Goal: Information Seeking & Learning: Learn about a topic

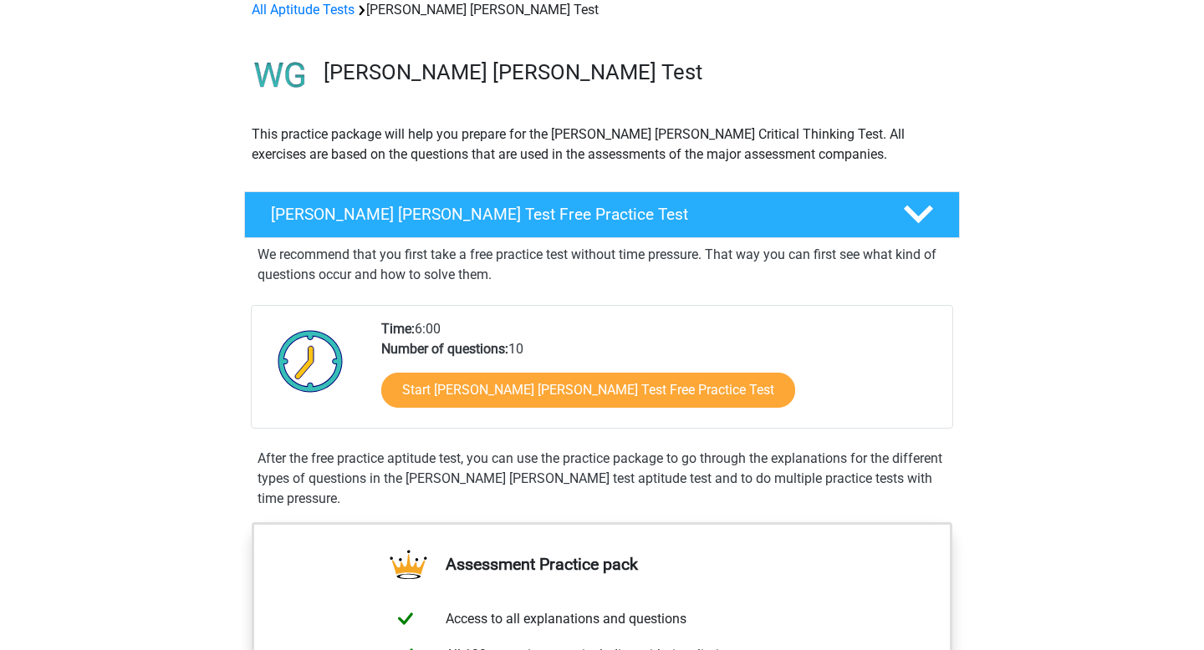
scroll to position [94, 0]
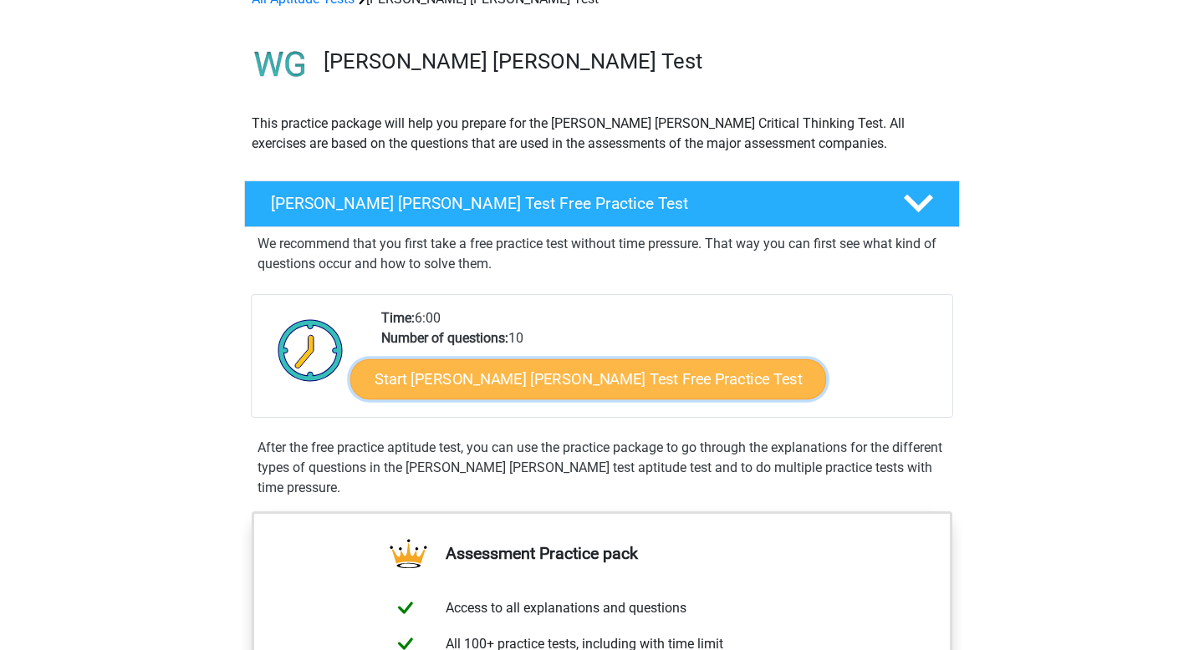
click at [488, 373] on link "Start Watson Glaser Test Free Practice Test" at bounding box center [588, 379] width 476 height 40
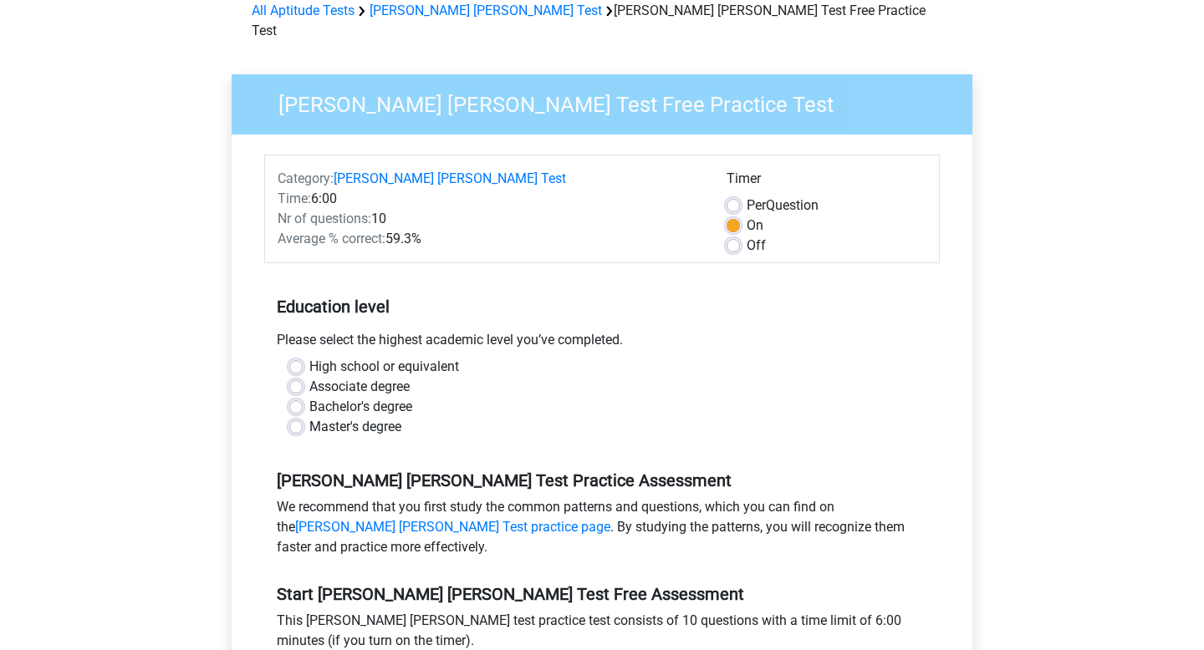
scroll to position [89, 0]
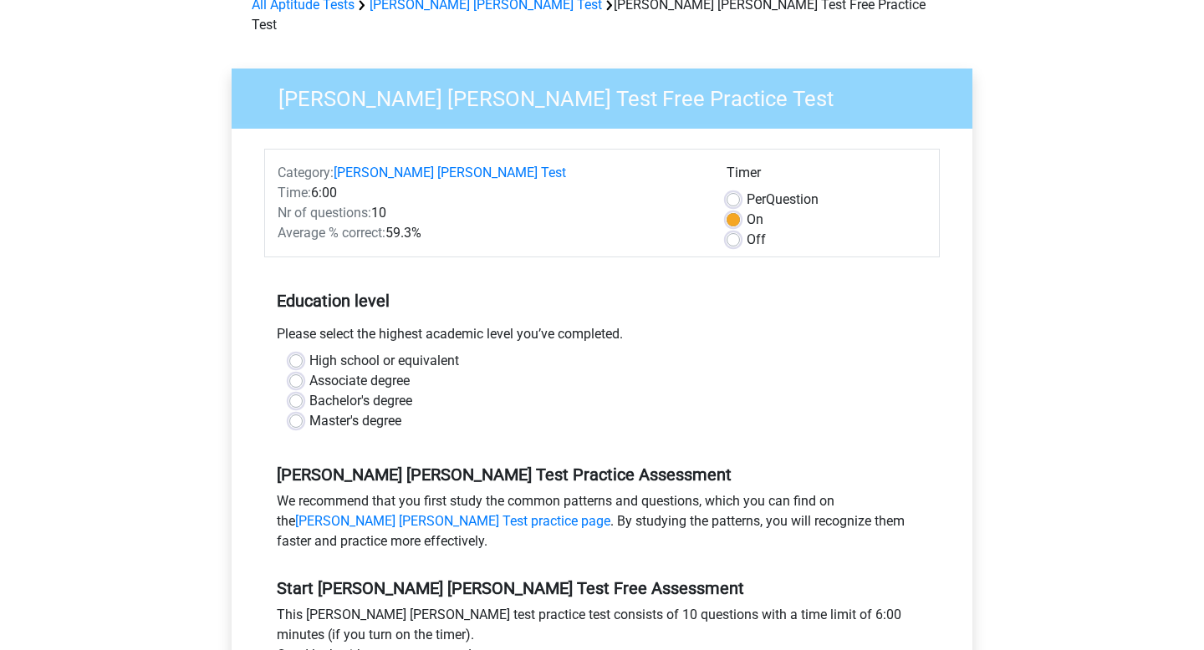
click at [410, 351] on label "High school or equivalent" at bounding box center [384, 361] width 150 height 20
click at [303, 351] on input "High school or equivalent" at bounding box center [295, 359] width 13 height 17
radio input "true"
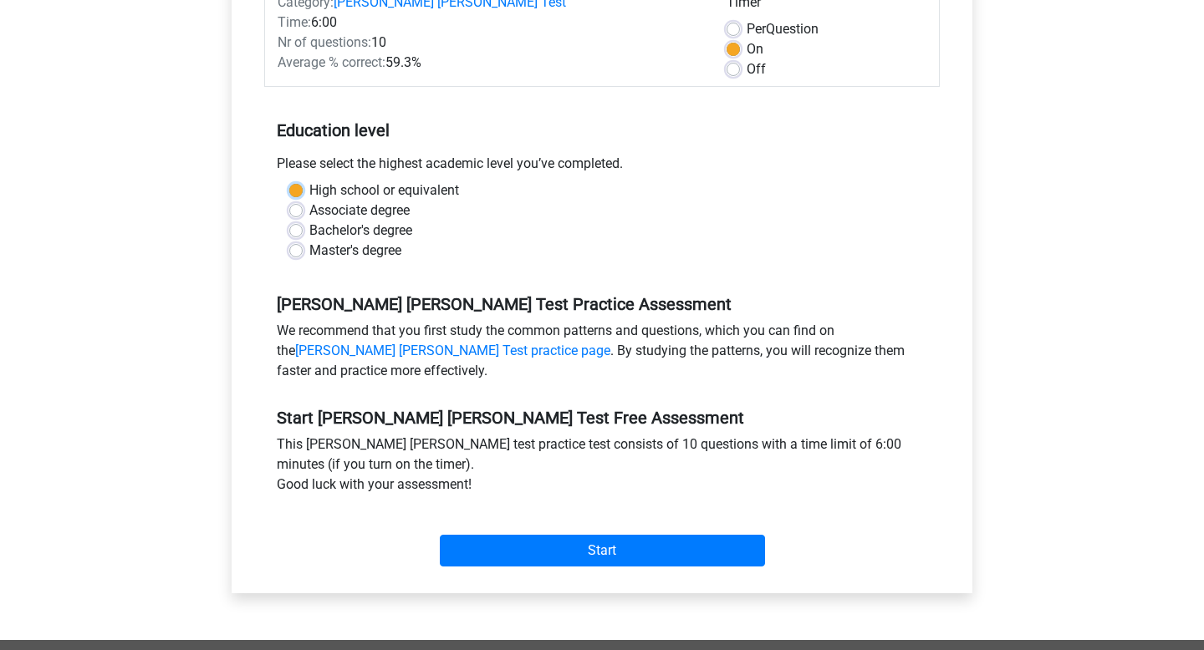
scroll to position [302, 0]
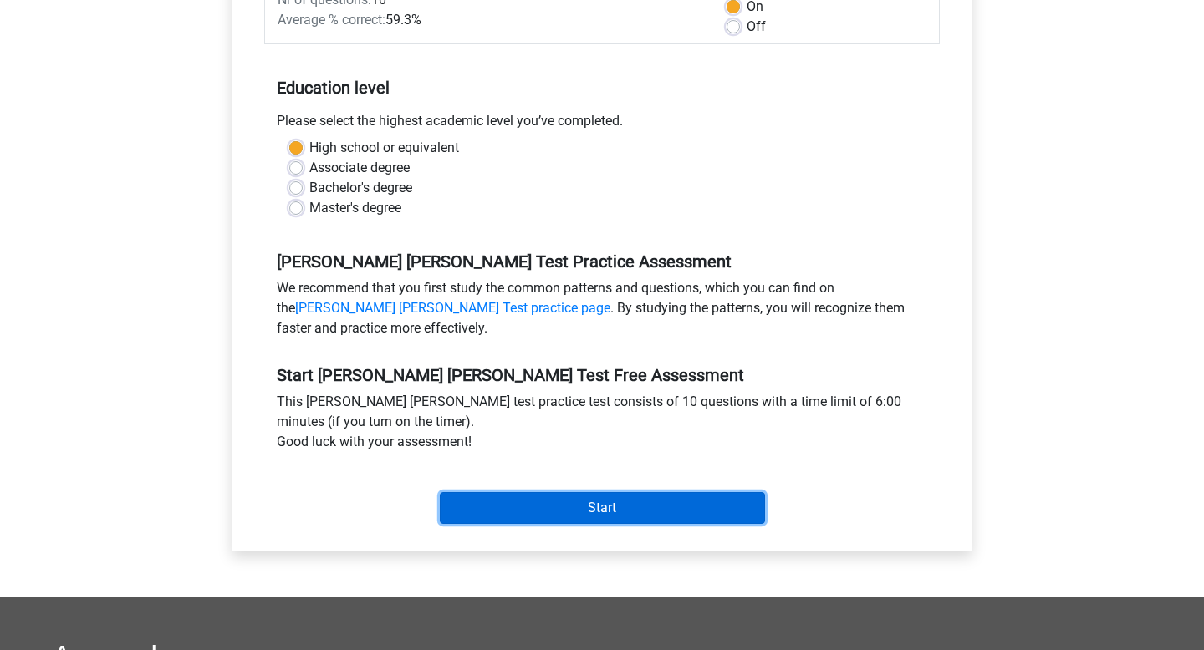
click at [504, 492] on input "Start" at bounding box center [602, 508] width 325 height 32
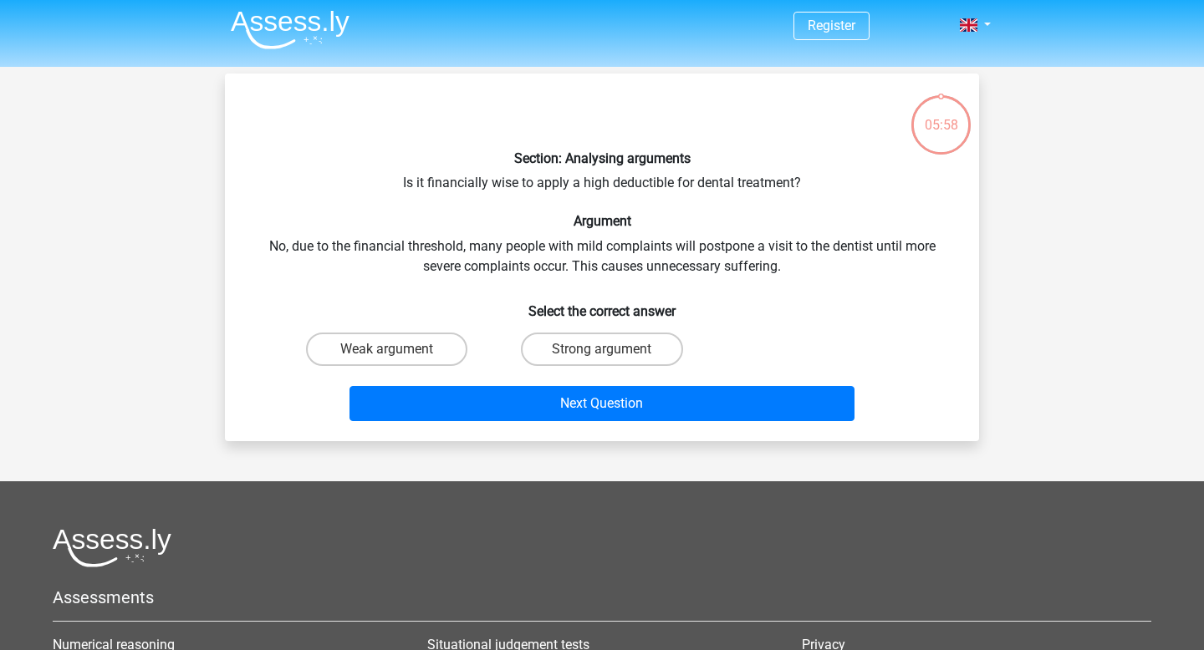
scroll to position [5, 0]
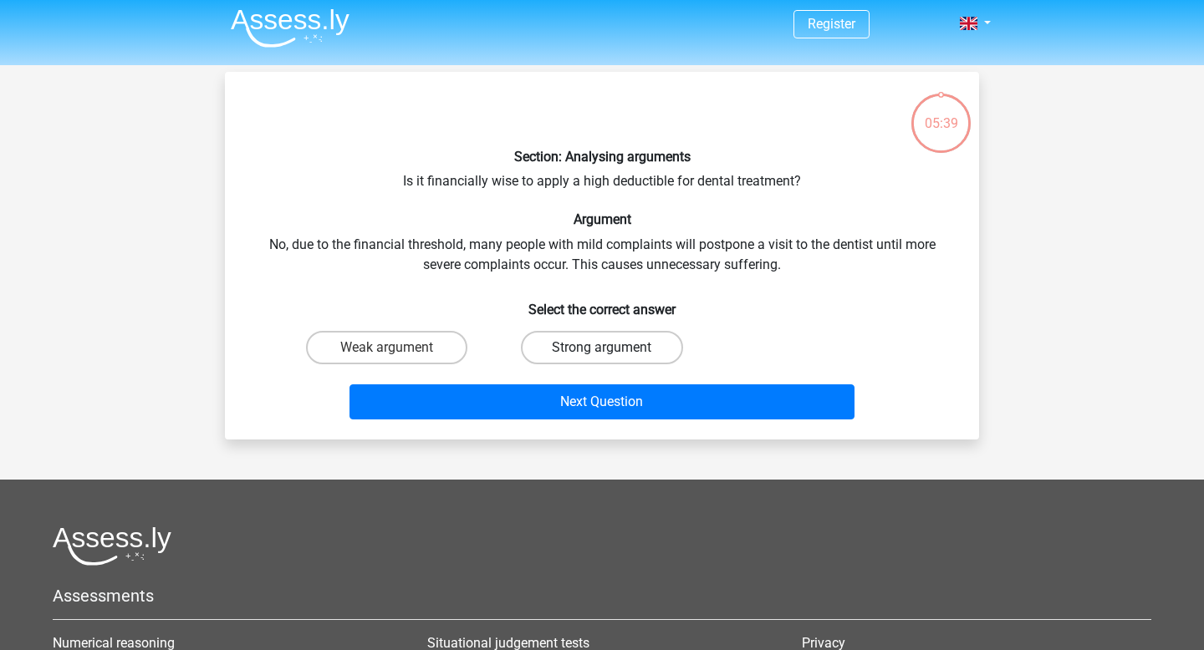
click at [541, 345] on label "Strong argument" at bounding box center [601, 347] width 161 height 33
click at [602, 348] on input "Strong argument" at bounding box center [607, 353] width 11 height 11
radio input "true"
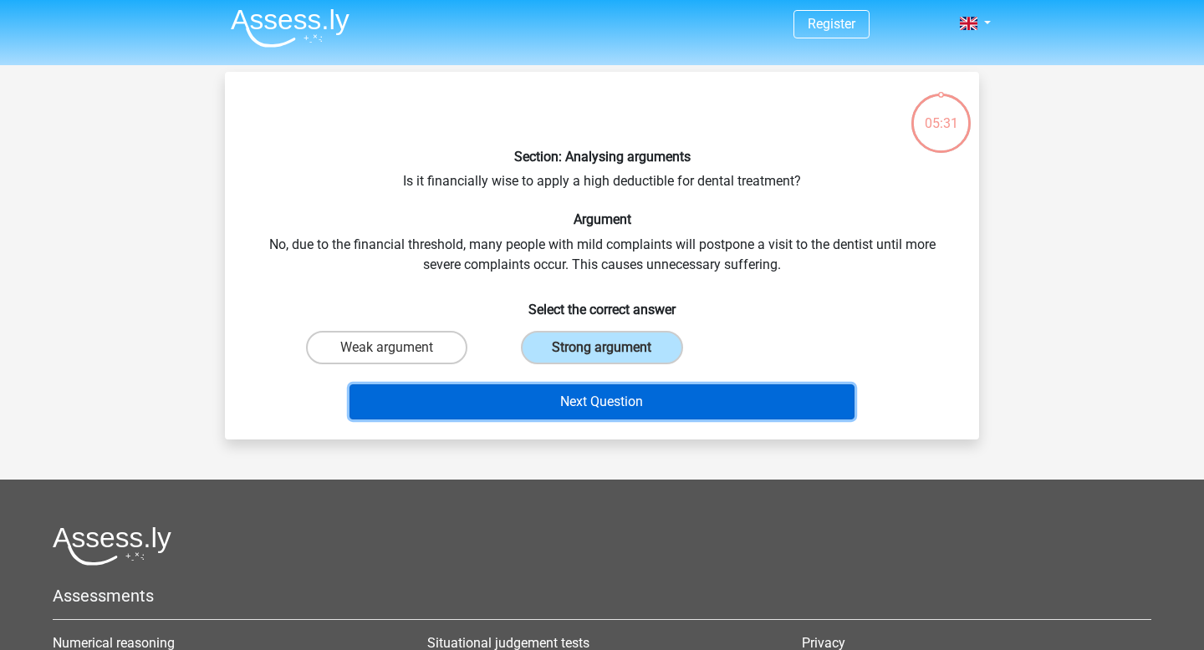
click at [539, 405] on button "Next Question" at bounding box center [602, 402] width 506 height 35
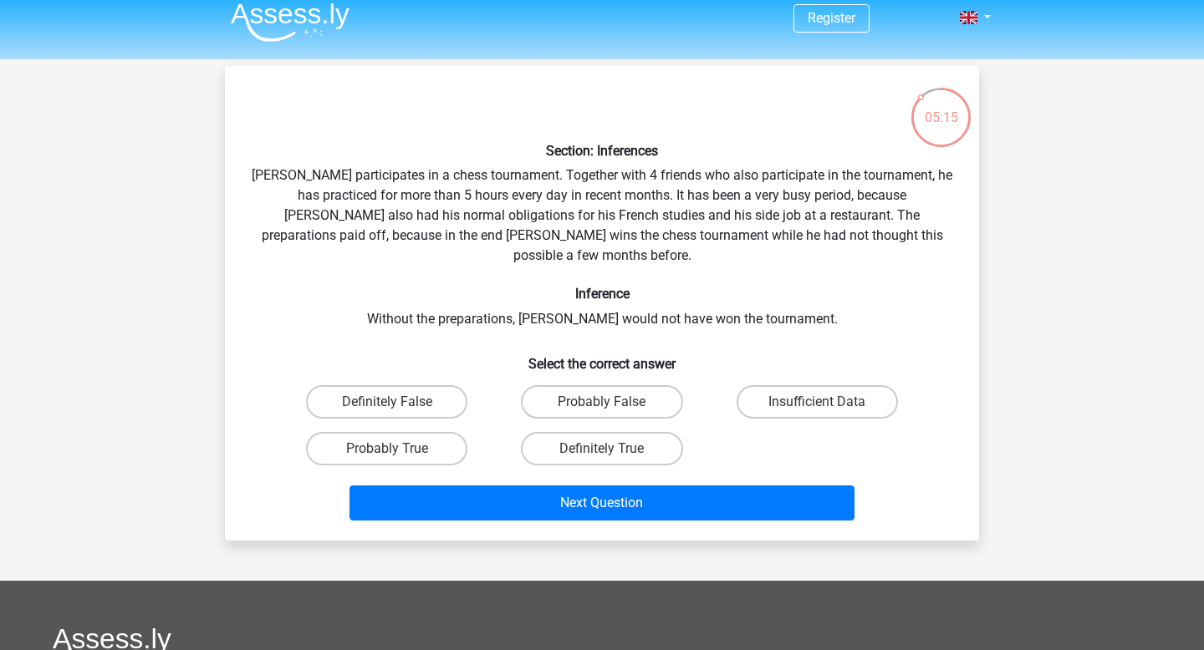
scroll to position [13, 0]
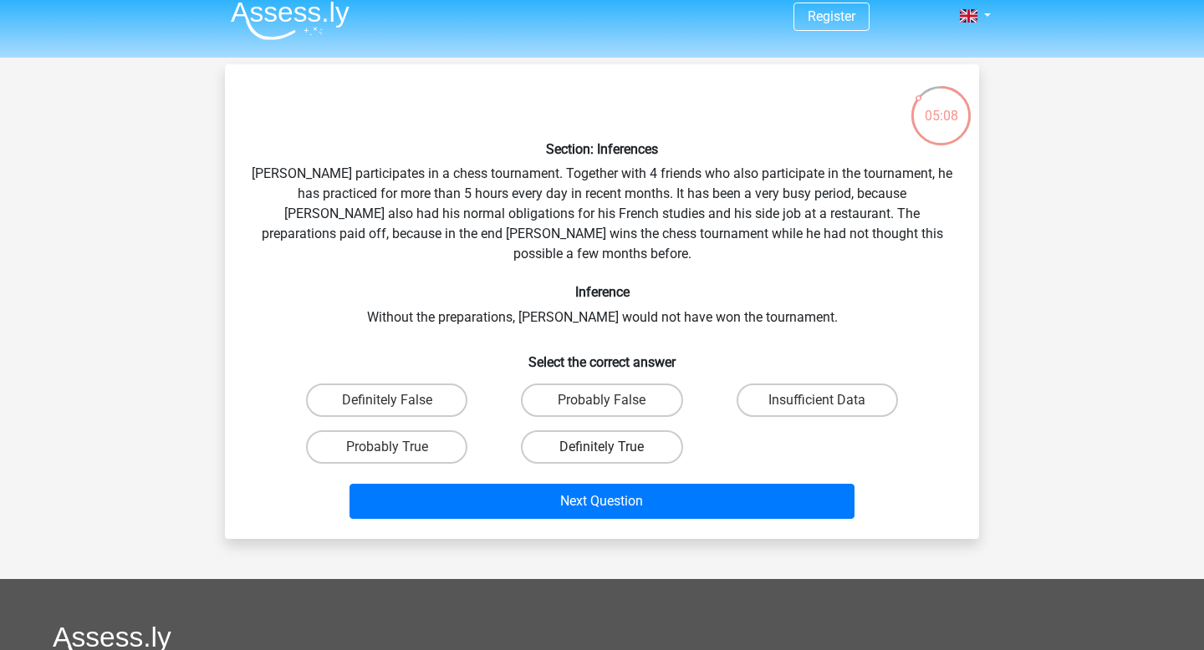
click at [583, 431] on label "Definitely True" at bounding box center [601, 447] width 161 height 33
click at [602, 447] on input "Definitely True" at bounding box center [607, 452] width 11 height 11
radio input "true"
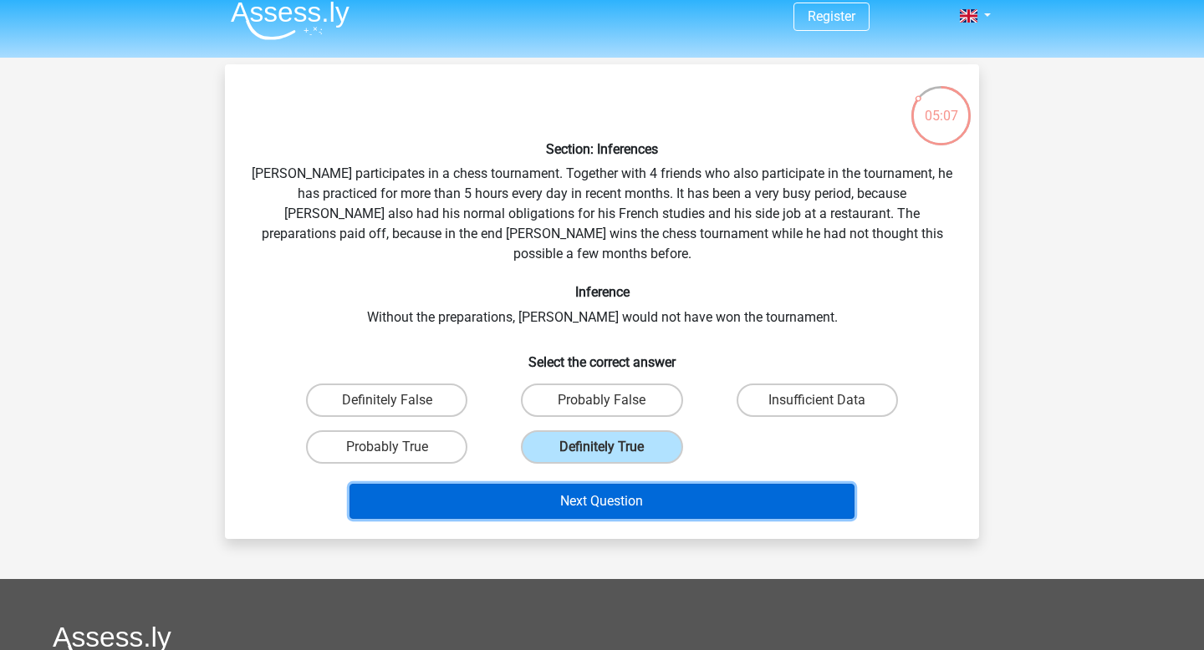
click at [589, 487] on button "Next Question" at bounding box center [602, 501] width 506 height 35
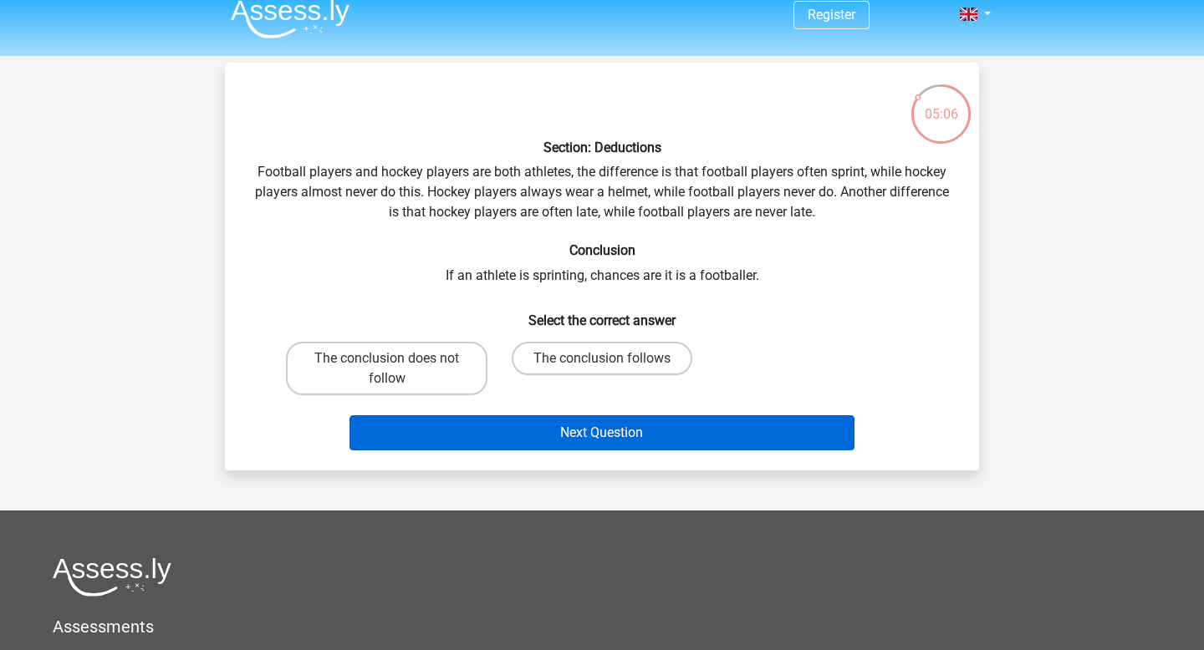
scroll to position [15, 0]
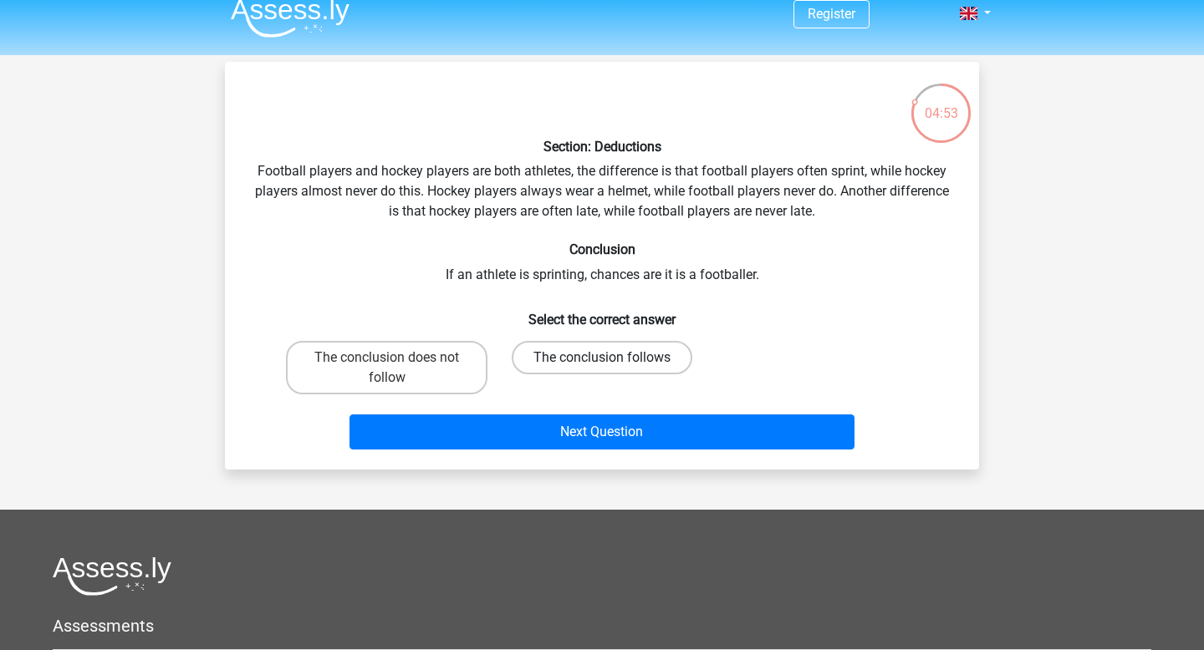
click at [595, 357] on label "The conclusion follows" at bounding box center [602, 357] width 181 height 33
click at [602, 358] on input "The conclusion follows" at bounding box center [607, 363] width 11 height 11
radio input "true"
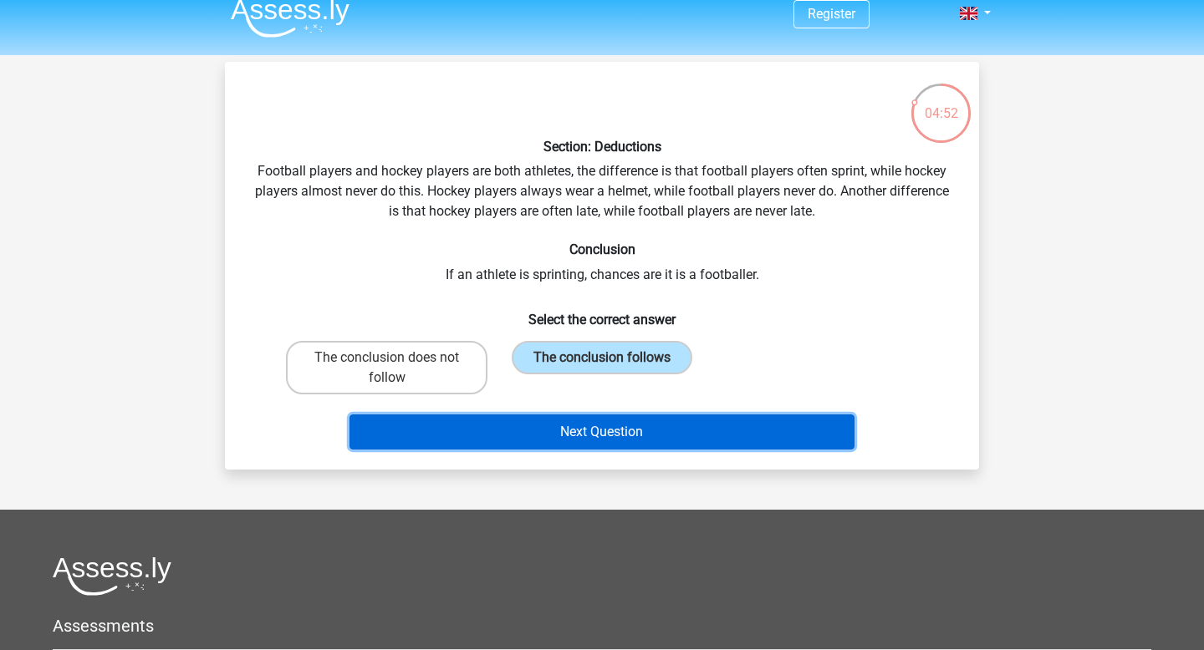
click at [594, 447] on button "Next Question" at bounding box center [602, 432] width 506 height 35
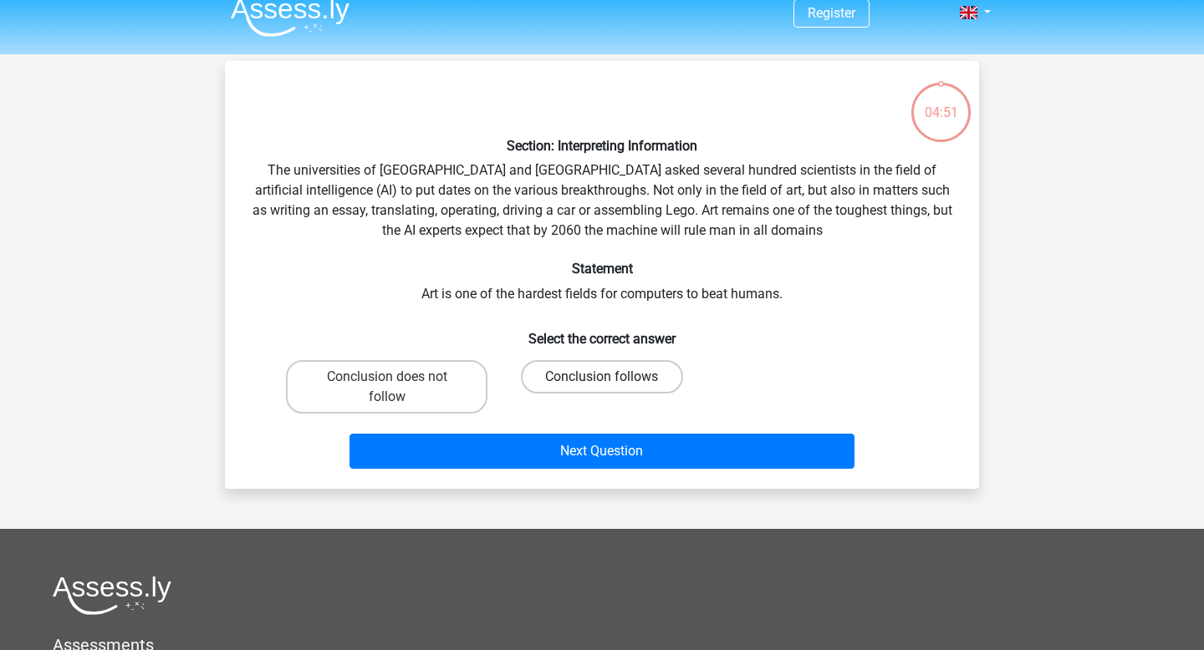
scroll to position [0, 0]
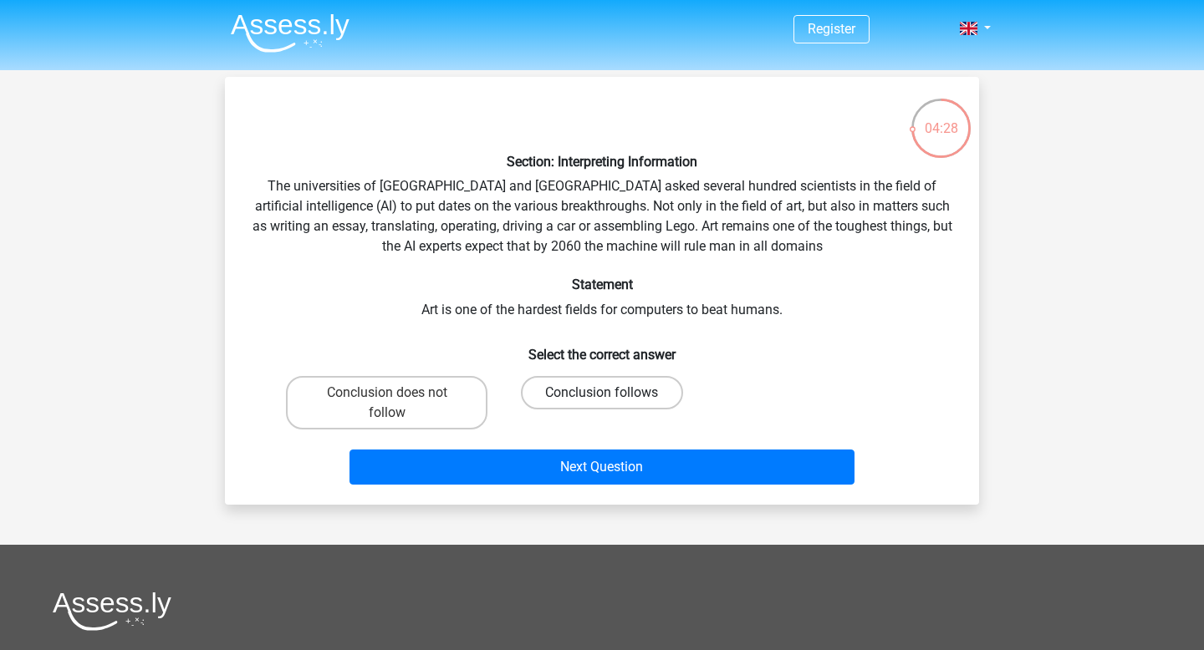
click at [612, 387] on label "Conclusion follows" at bounding box center [601, 392] width 161 height 33
click at [612, 393] on input "Conclusion follows" at bounding box center [607, 398] width 11 height 11
radio input "true"
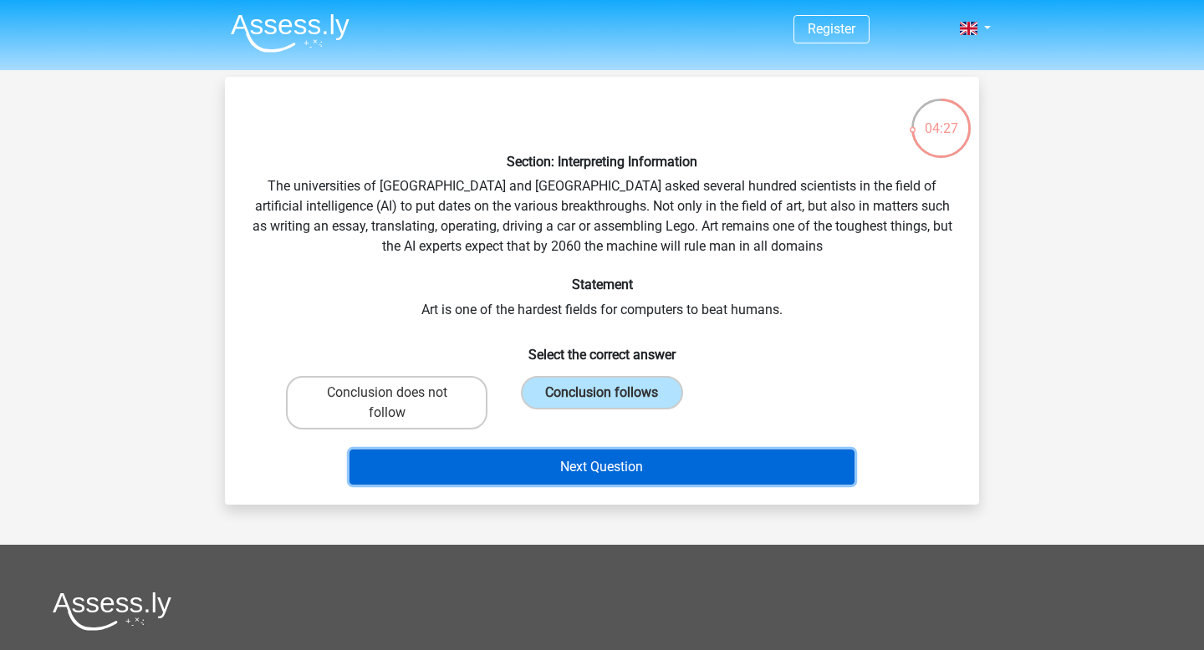
click at [585, 482] on button "Next Question" at bounding box center [602, 467] width 506 height 35
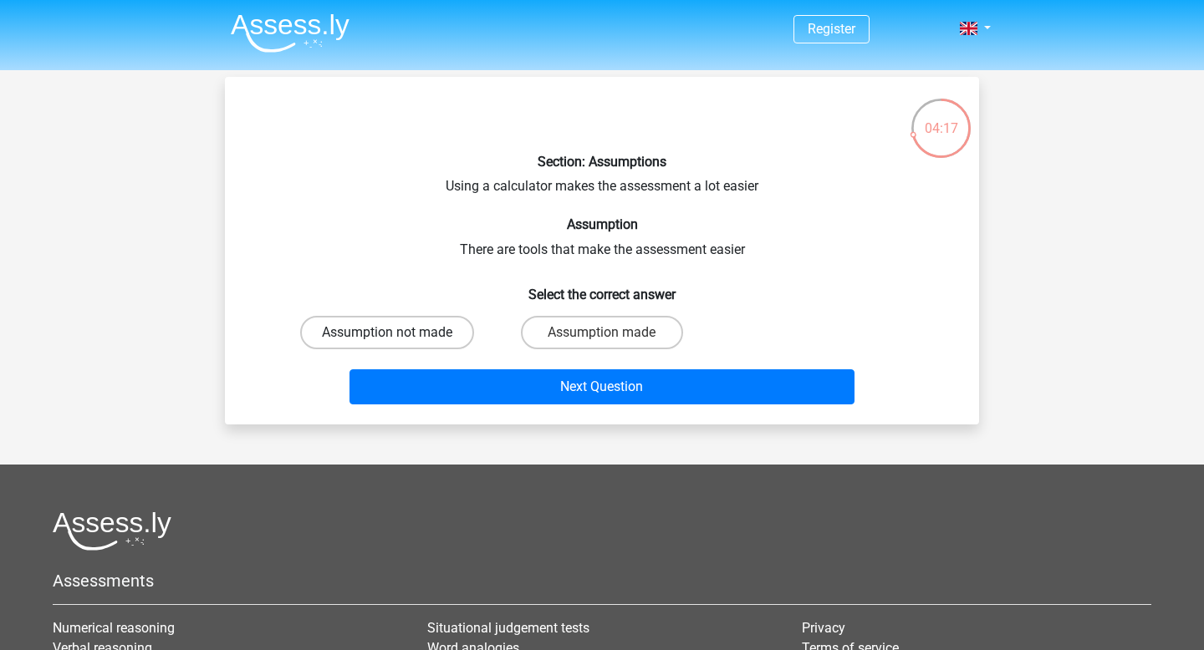
click at [454, 329] on label "Assumption not made" at bounding box center [387, 332] width 174 height 33
click at [398, 333] on input "Assumption not made" at bounding box center [392, 338] width 11 height 11
radio input "true"
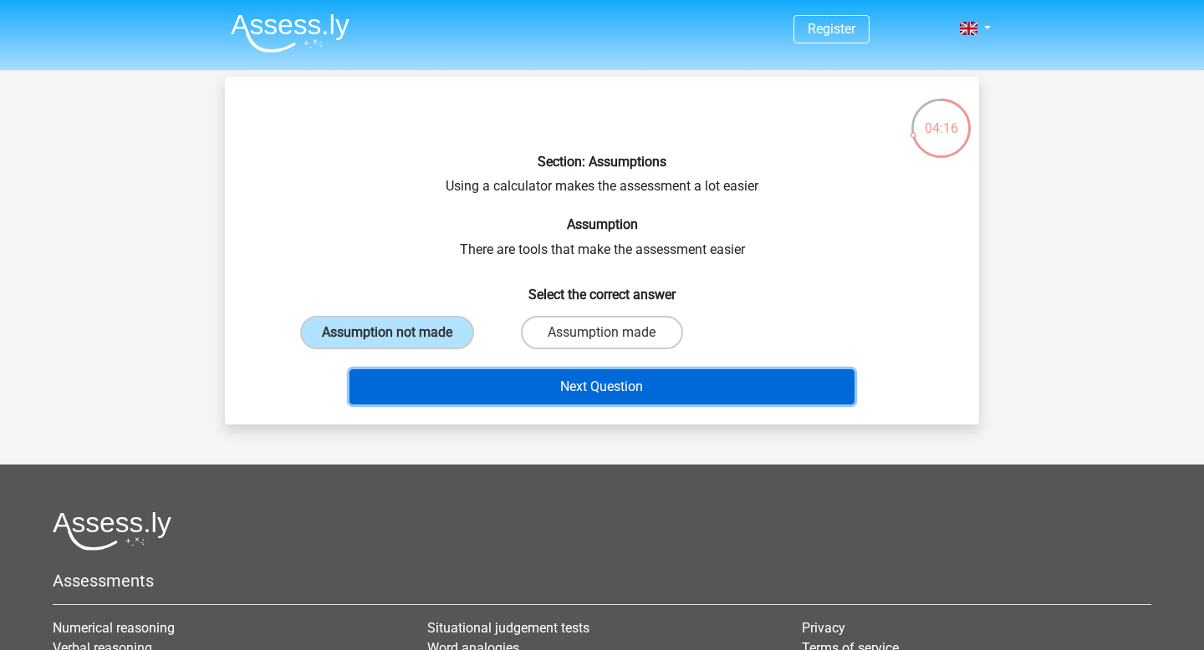
click at [506, 384] on button "Next Question" at bounding box center [602, 387] width 506 height 35
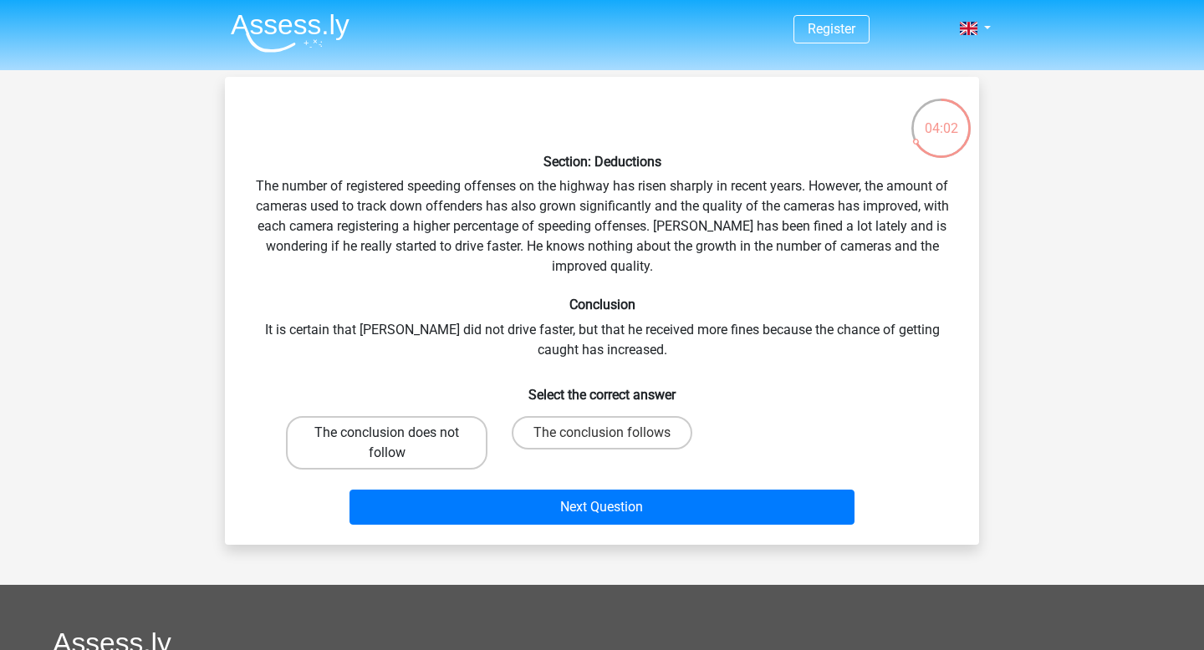
click at [436, 440] on label "The conclusion does not follow" at bounding box center [386, 443] width 201 height 54
click at [398, 440] on input "The conclusion does not follow" at bounding box center [392, 438] width 11 height 11
radio input "true"
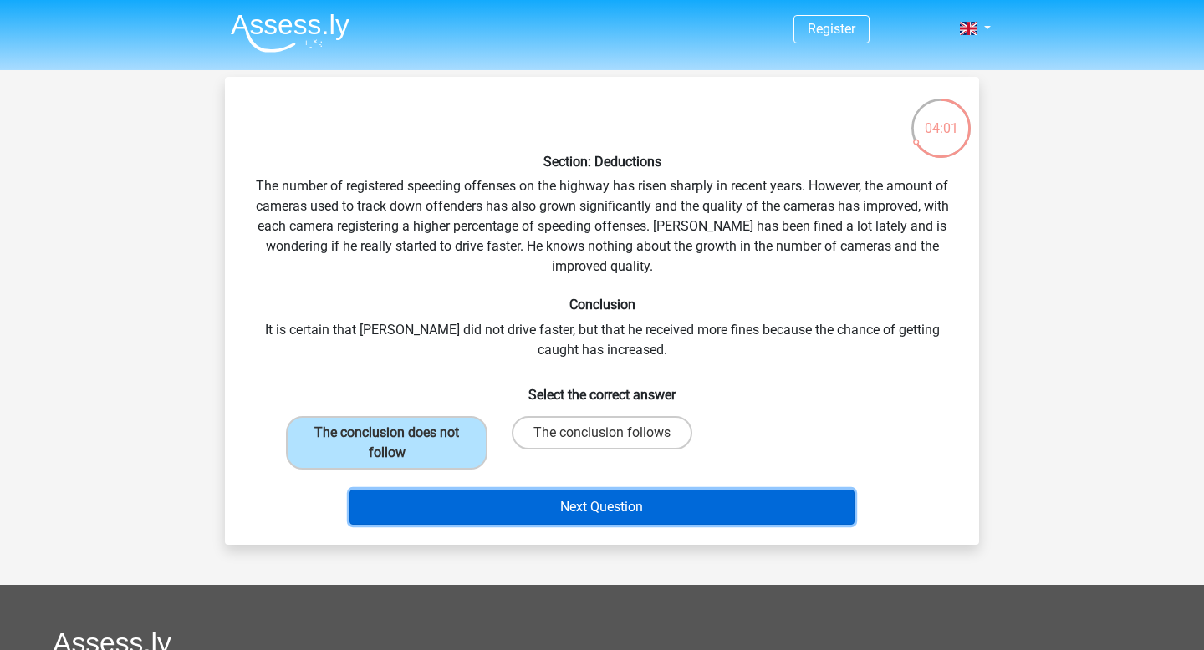
click at [494, 512] on button "Next Question" at bounding box center [602, 507] width 506 height 35
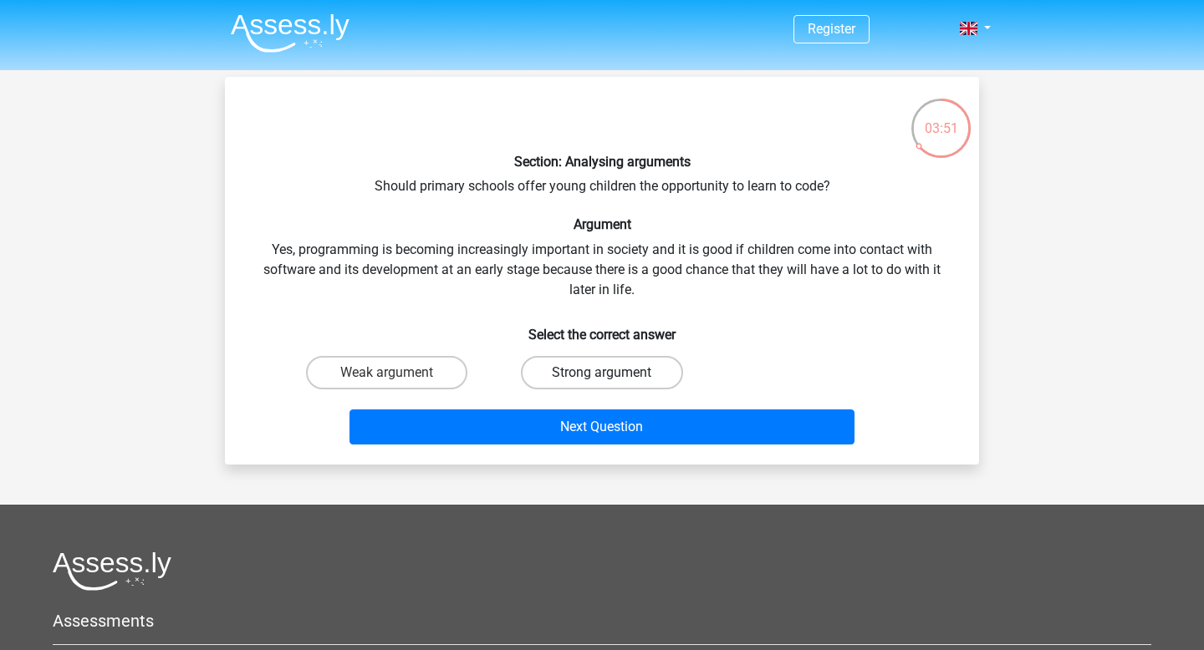
click at [538, 366] on label "Strong argument" at bounding box center [601, 372] width 161 height 33
click at [602, 373] on input "Strong argument" at bounding box center [607, 378] width 11 height 11
radio input "true"
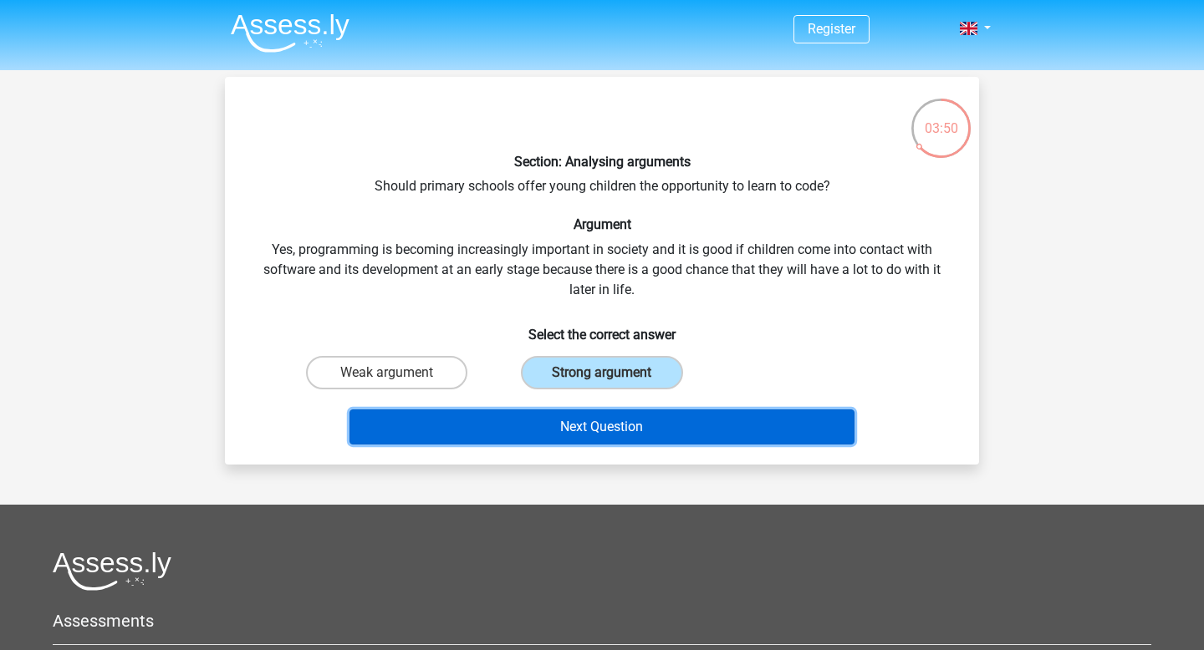
click at [539, 441] on button "Next Question" at bounding box center [602, 427] width 506 height 35
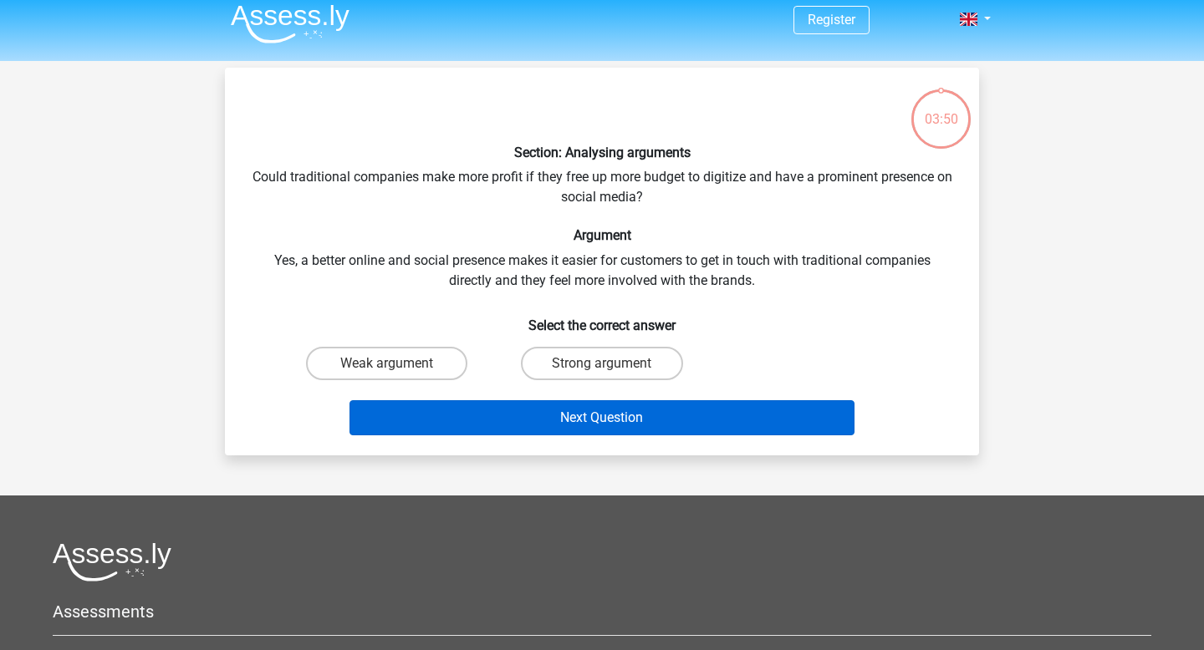
scroll to position [1, 0]
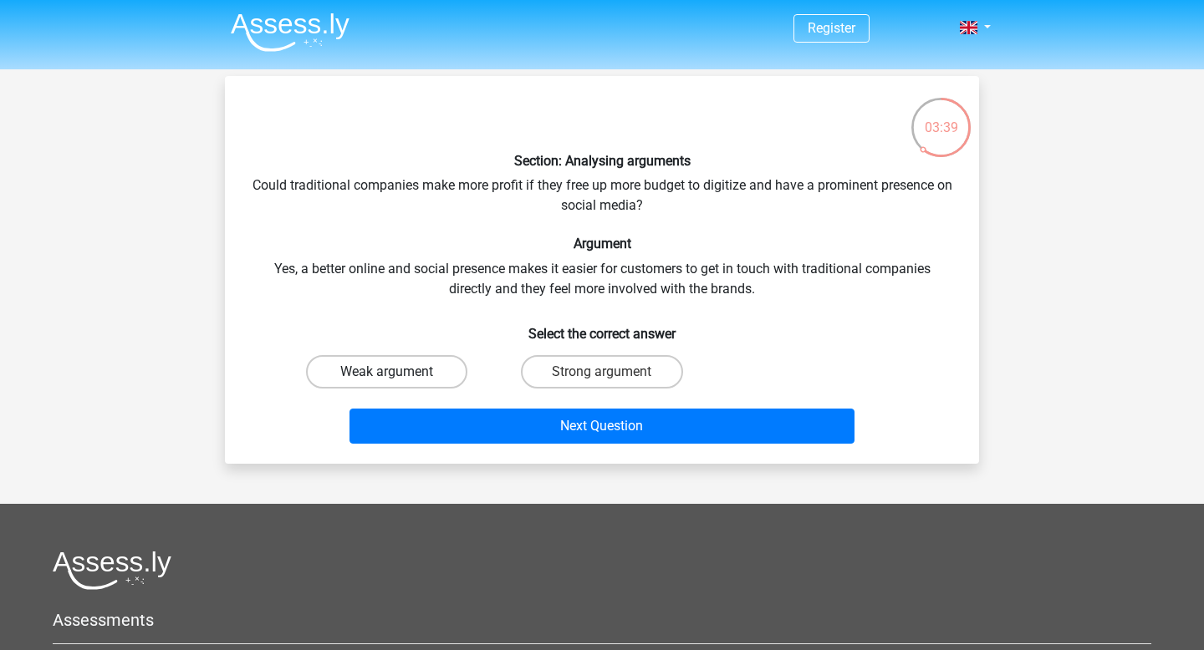
click at [431, 370] on label "Weak argument" at bounding box center [386, 371] width 161 height 33
click at [398, 372] on input "Weak argument" at bounding box center [392, 377] width 11 height 11
radio input "true"
click at [469, 407] on div "Next Question" at bounding box center [602, 422] width 701 height 55
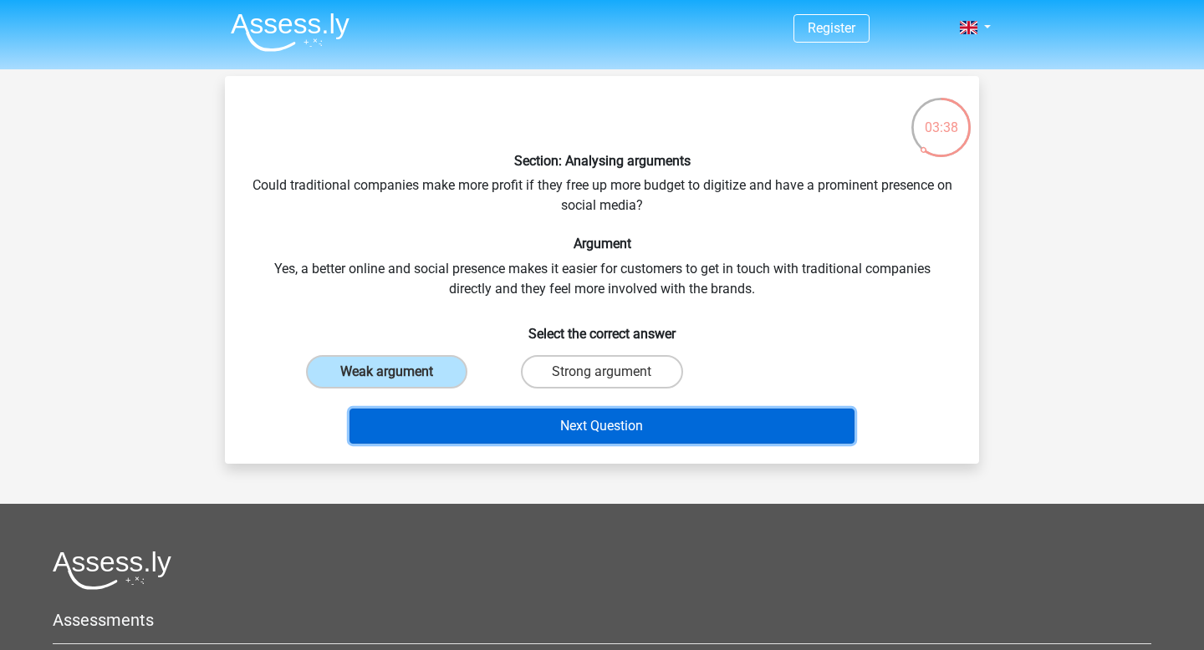
click at [473, 426] on button "Next Question" at bounding box center [602, 426] width 506 height 35
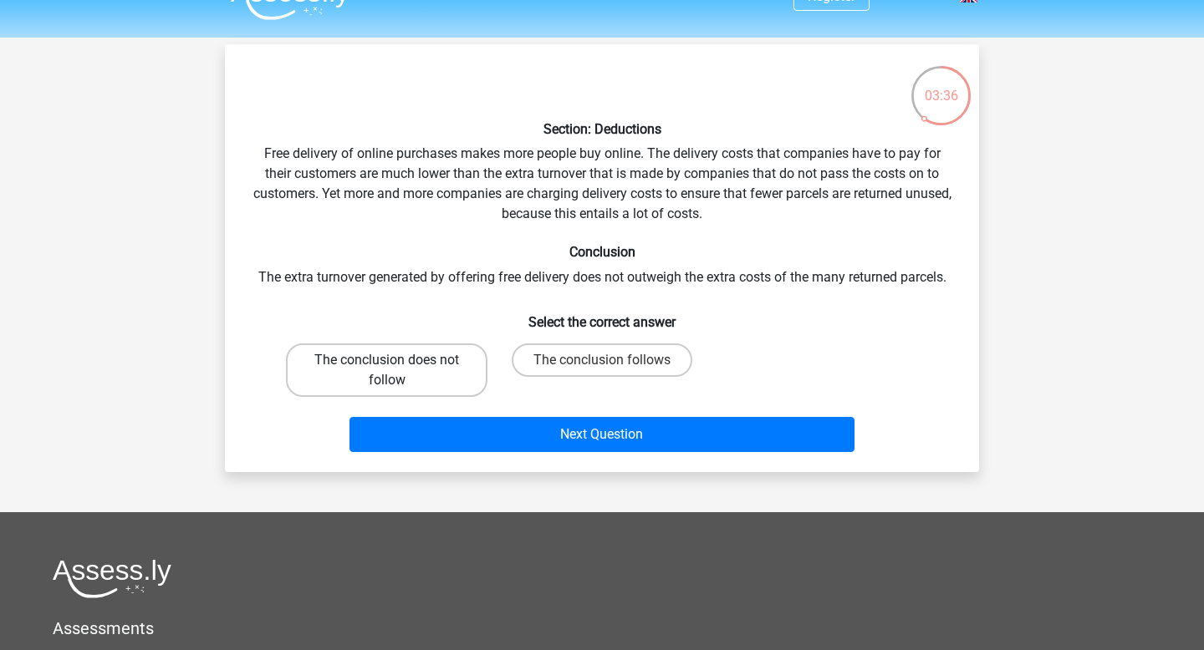
scroll to position [37, 0]
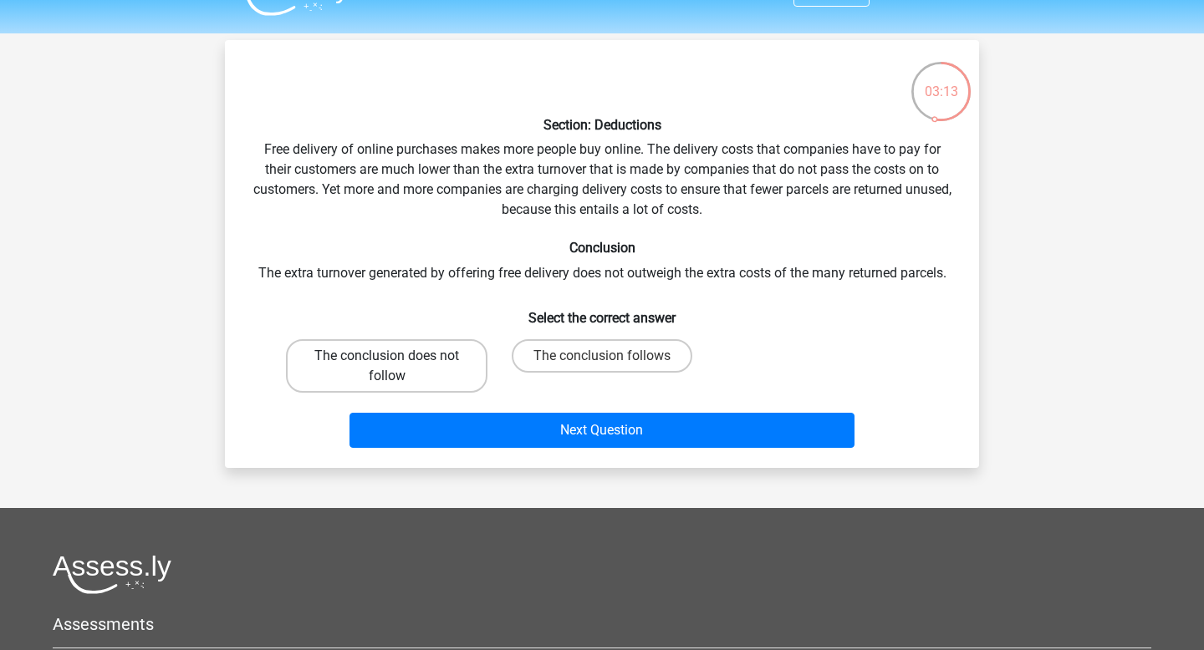
click at [390, 354] on label "The conclusion does not follow" at bounding box center [386, 366] width 201 height 54
click at [390, 356] on input "The conclusion does not follow" at bounding box center [392, 361] width 11 height 11
radio input "true"
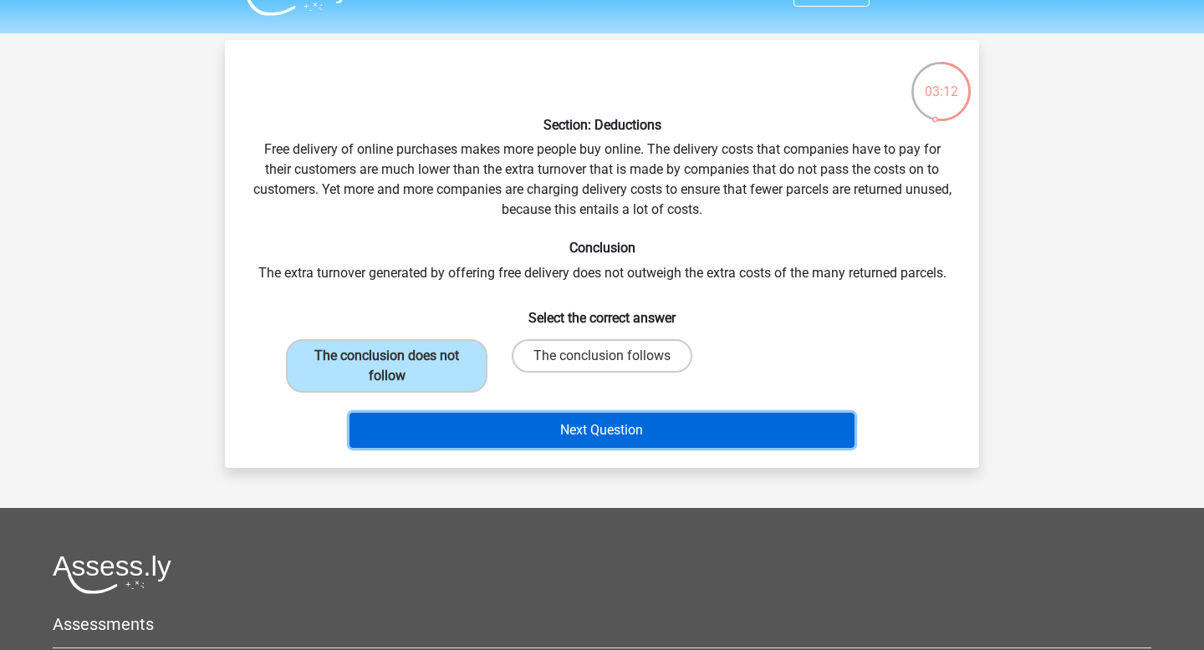
click at [464, 432] on button "Next Question" at bounding box center [602, 430] width 506 height 35
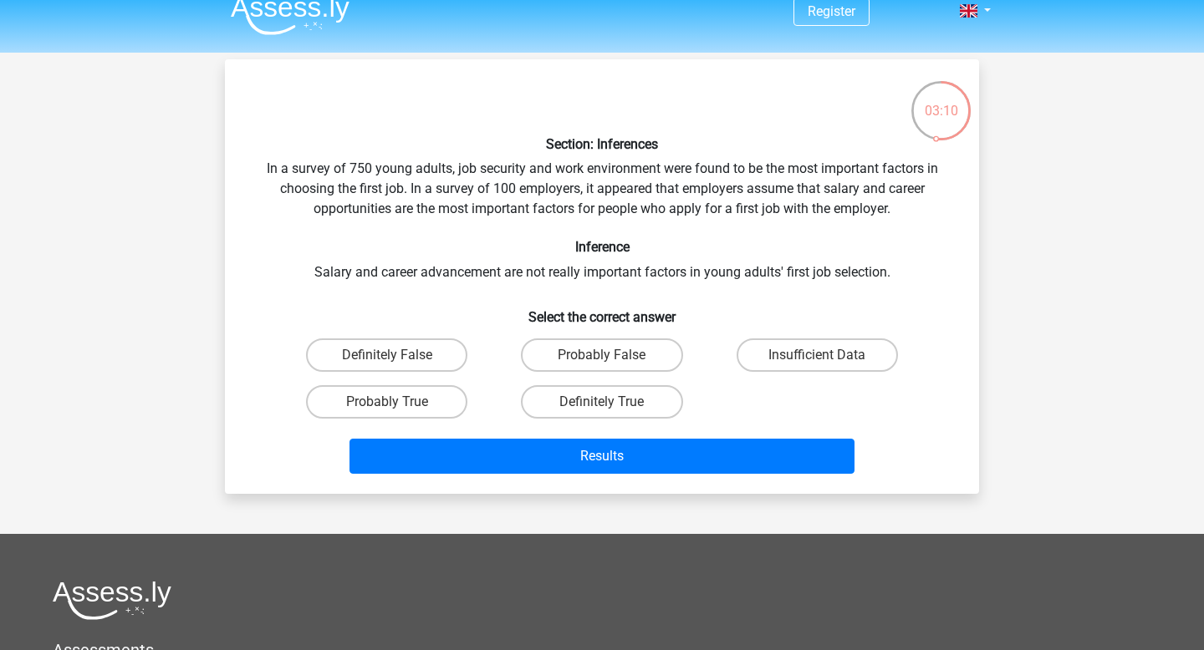
scroll to position [18, 0]
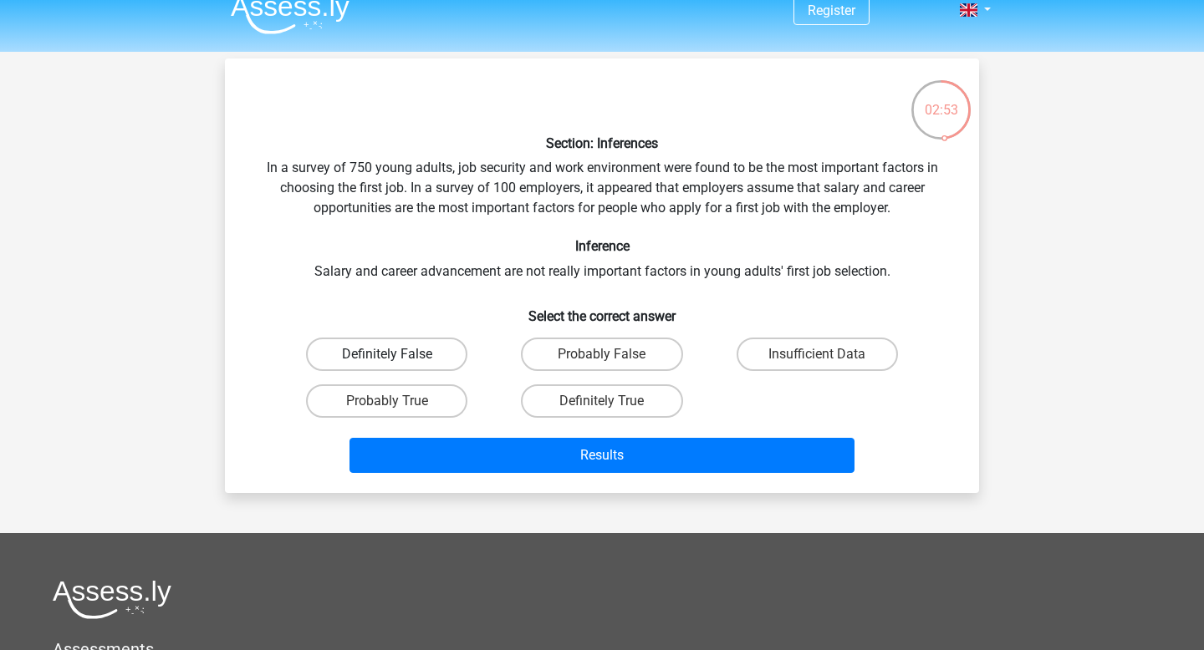
click at [427, 348] on label "Definitely False" at bounding box center [386, 354] width 161 height 33
click at [398, 354] on input "Definitely False" at bounding box center [392, 359] width 11 height 11
radio input "true"
click at [641, 354] on label "Probably False" at bounding box center [601, 354] width 161 height 33
click at [613, 354] on input "Probably False" at bounding box center [607, 359] width 11 height 11
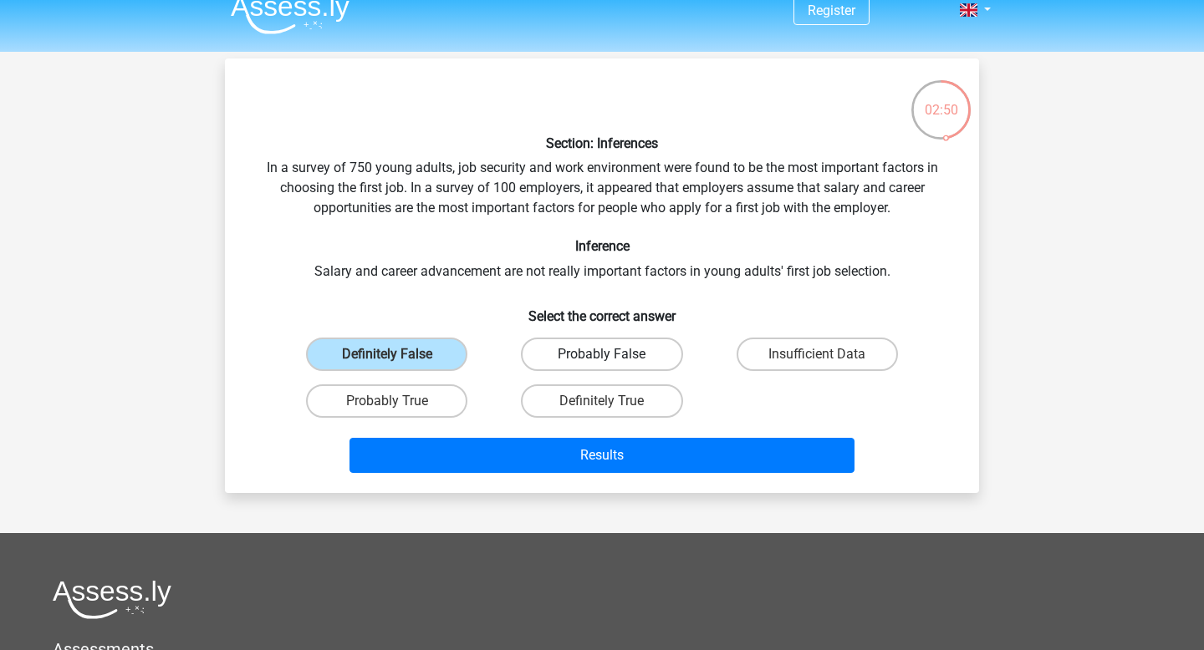
radio input "true"
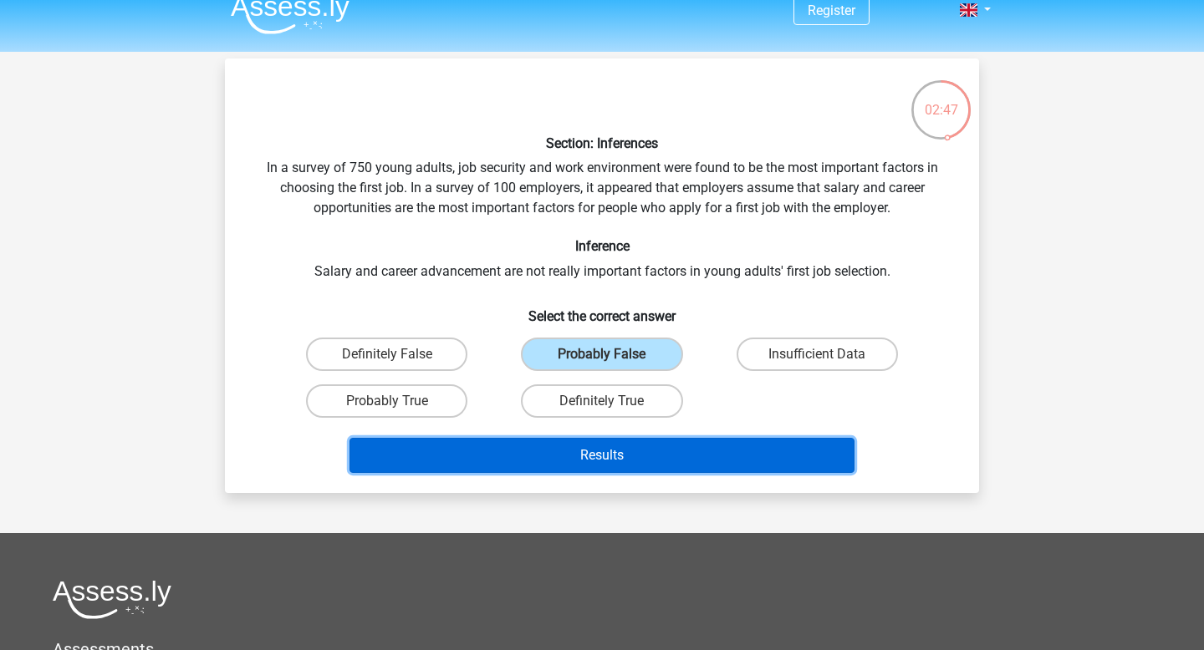
click at [747, 450] on button "Results" at bounding box center [602, 455] width 506 height 35
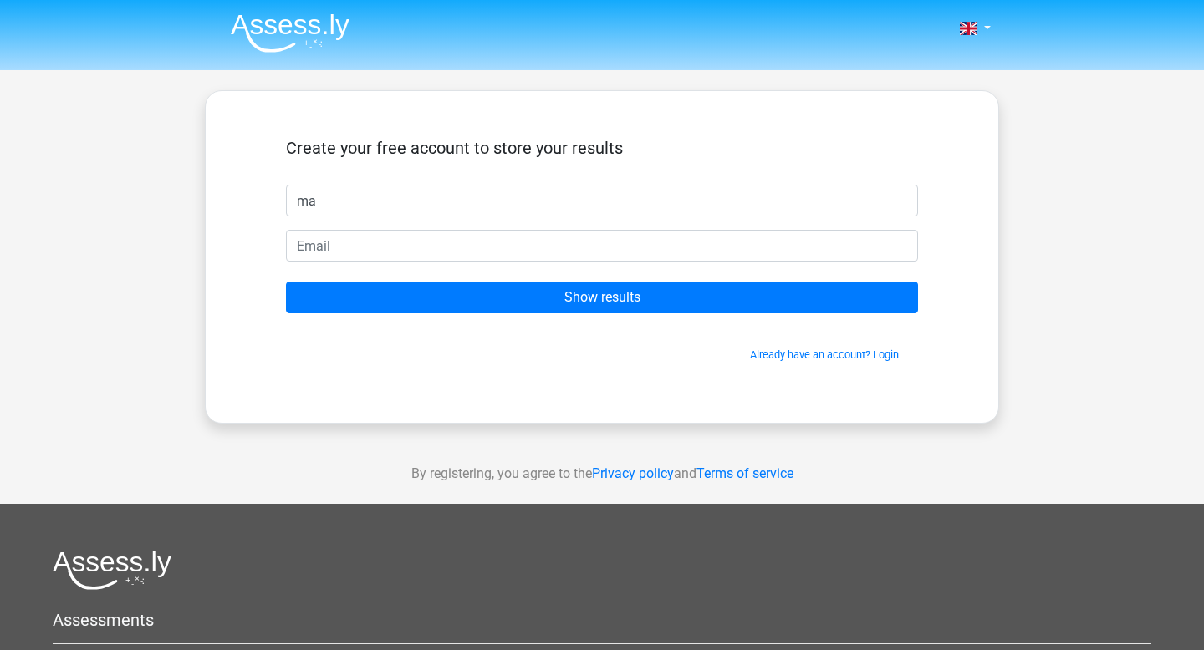
type input "m"
type input "[PERSON_NAME]"
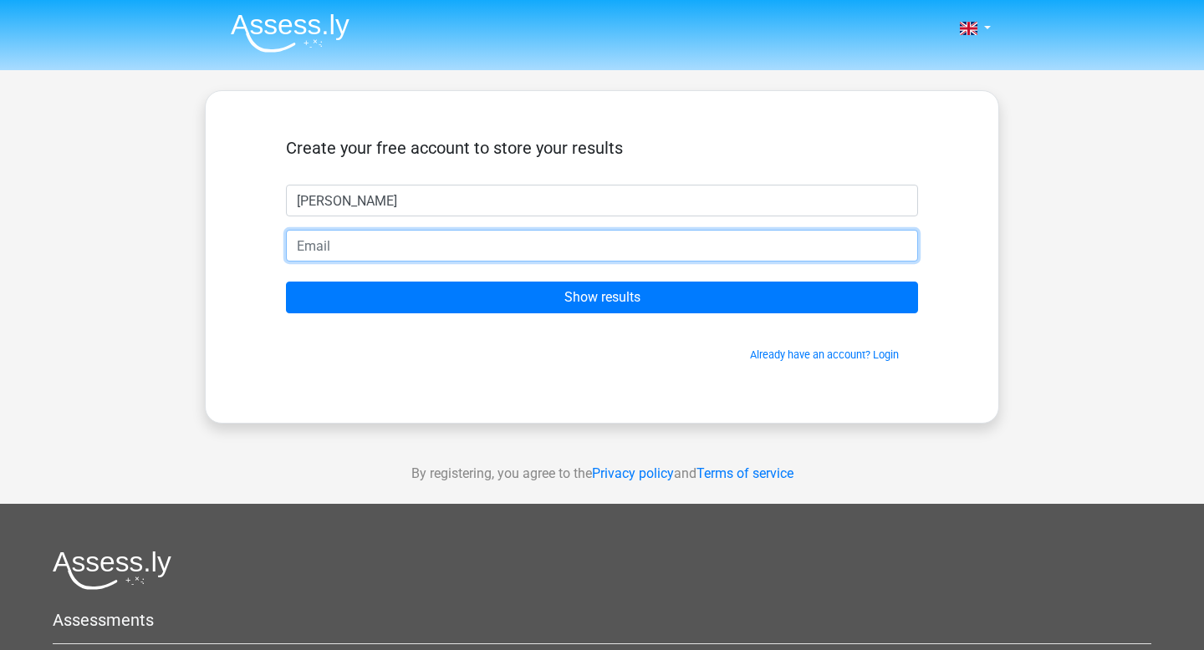
click at [624, 259] on input "email" at bounding box center [602, 246] width 632 height 32
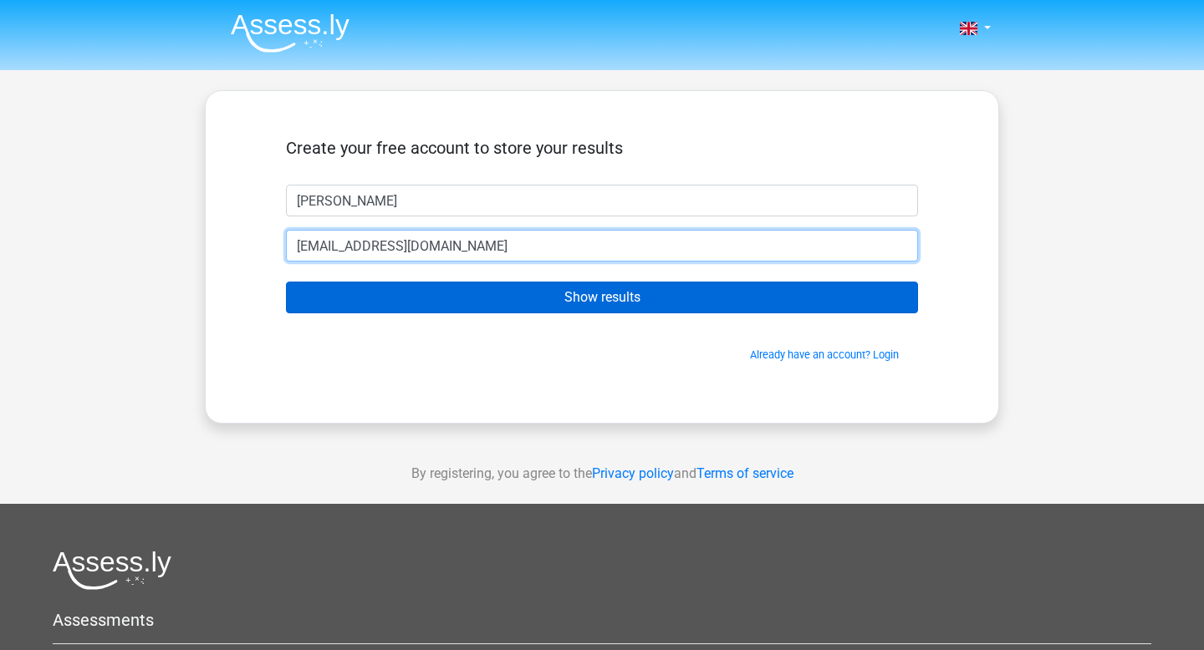
type input "[EMAIL_ADDRESS][DOMAIN_NAME]"
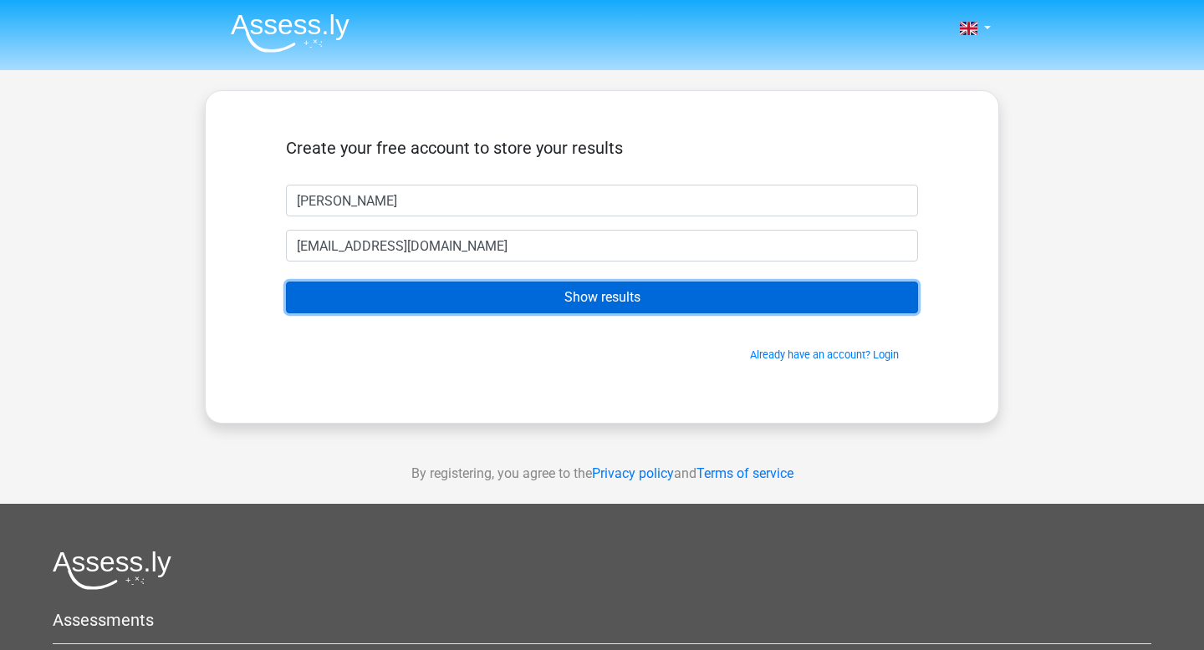
click at [456, 284] on input "Show results" at bounding box center [602, 298] width 632 height 32
click at [459, 299] on input "Show results" at bounding box center [602, 298] width 632 height 32
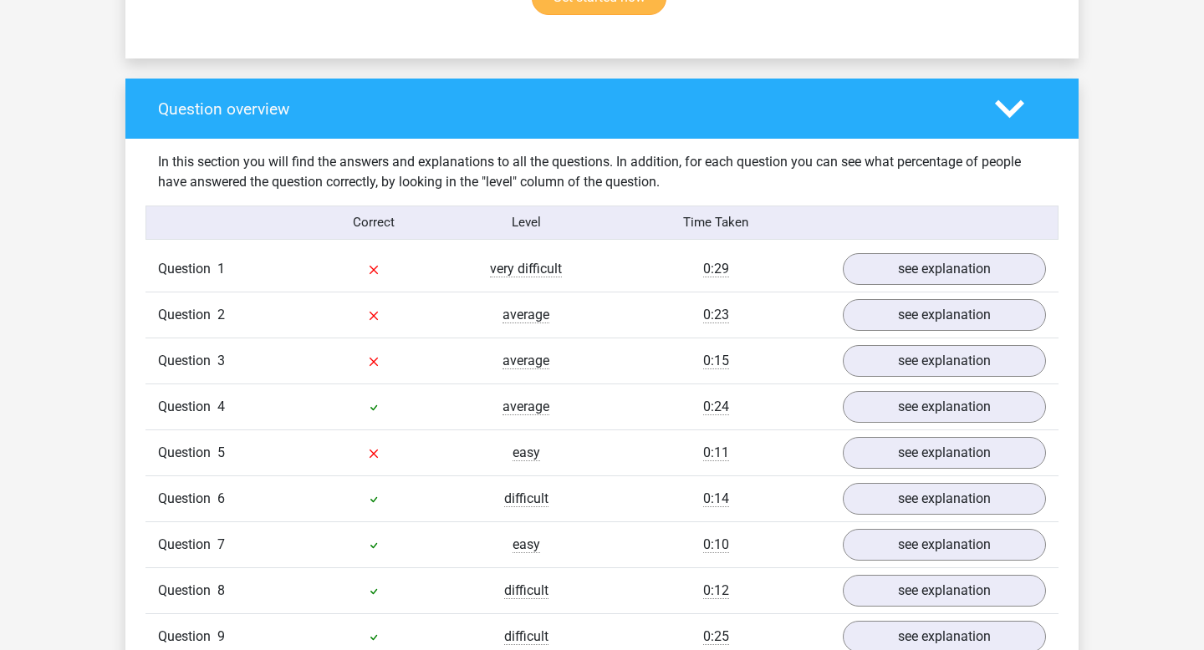
scroll to position [1153, 0]
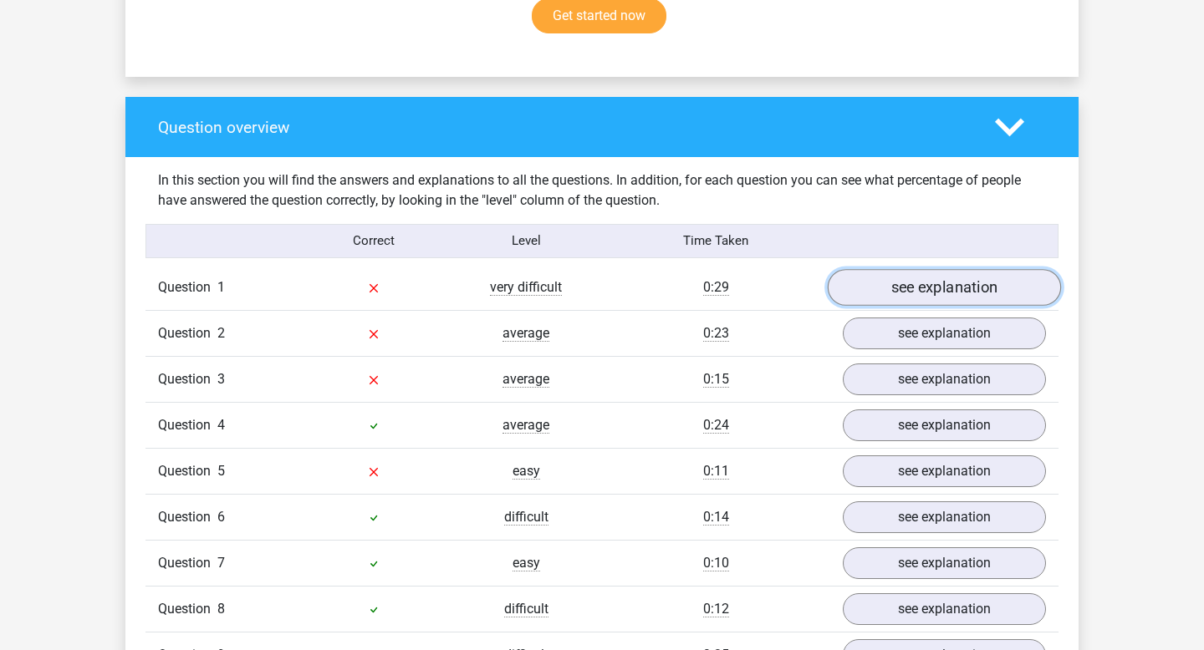
click at [911, 269] on link "see explanation" at bounding box center [944, 287] width 233 height 37
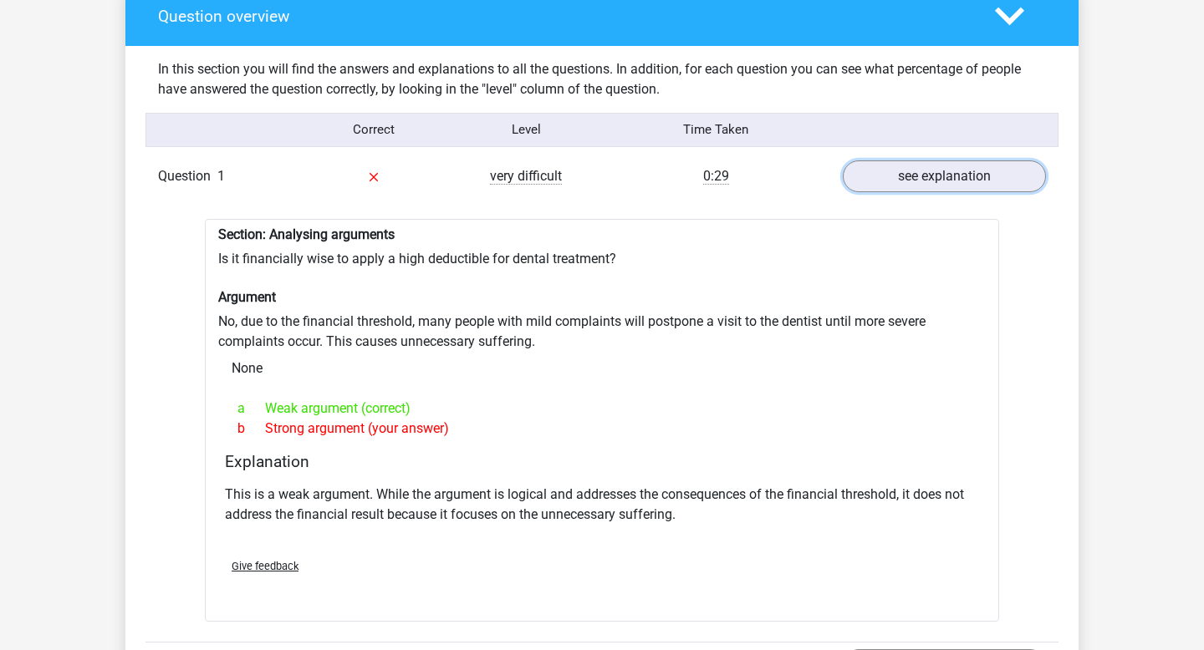
scroll to position [1266, 0]
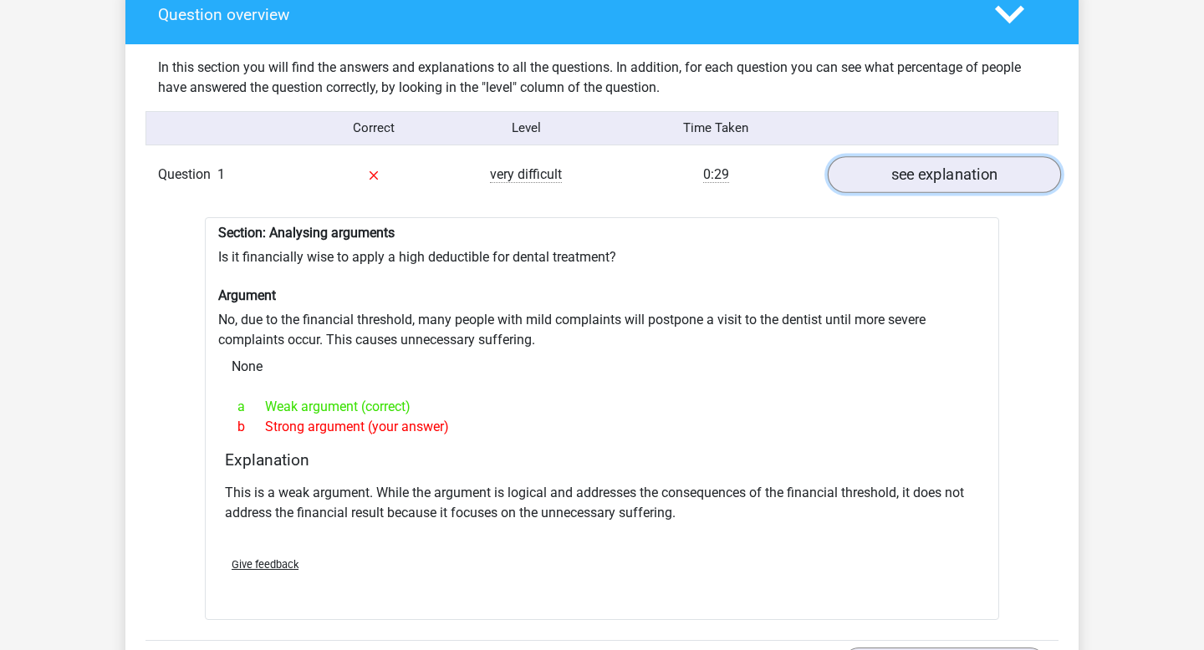
click at [869, 156] on link "see explanation" at bounding box center [944, 174] width 233 height 37
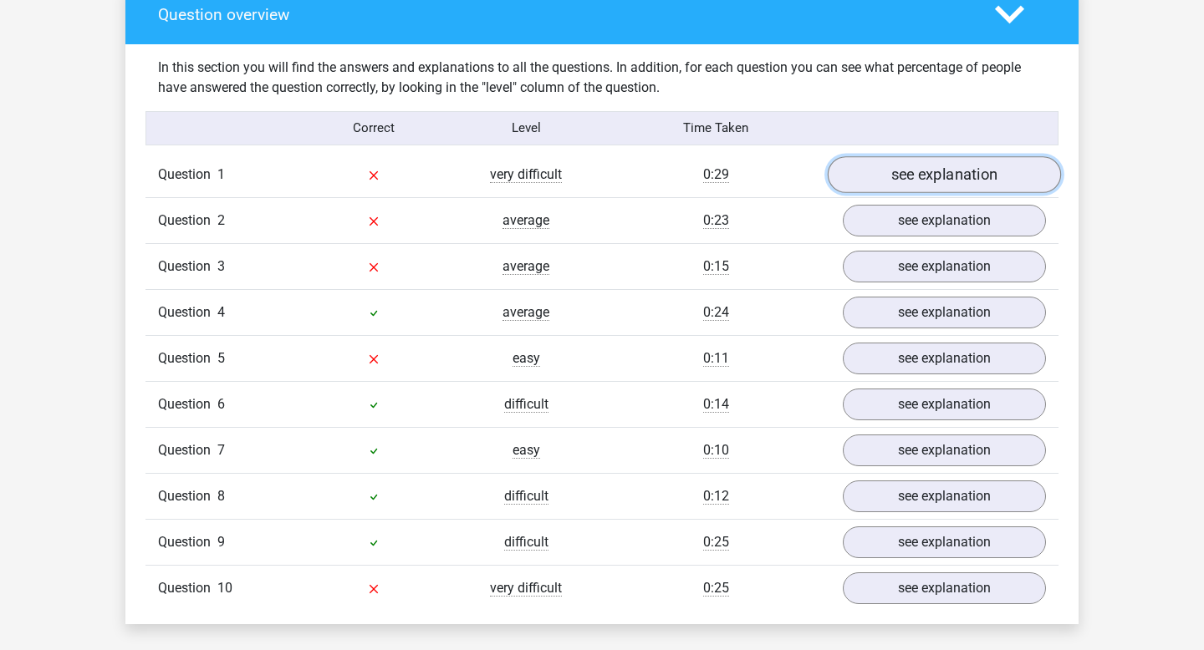
click at [869, 156] on link "see explanation" at bounding box center [944, 174] width 233 height 37
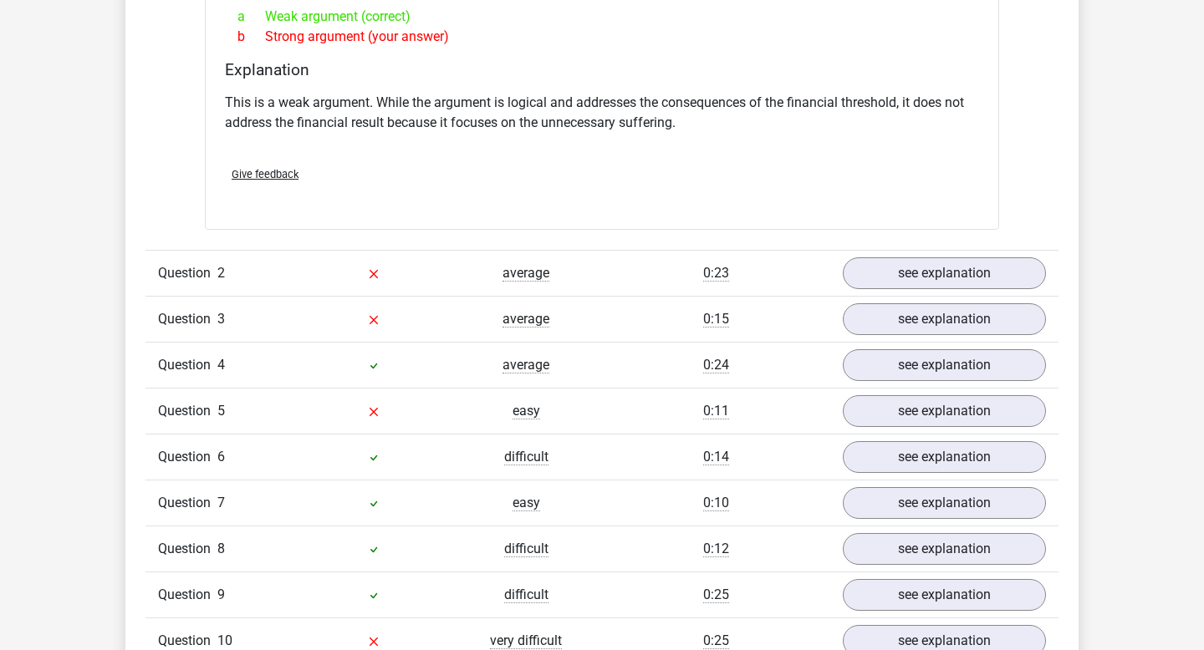
scroll to position [1657, 0]
click at [932, 257] on link "see explanation" at bounding box center [944, 273] width 233 height 37
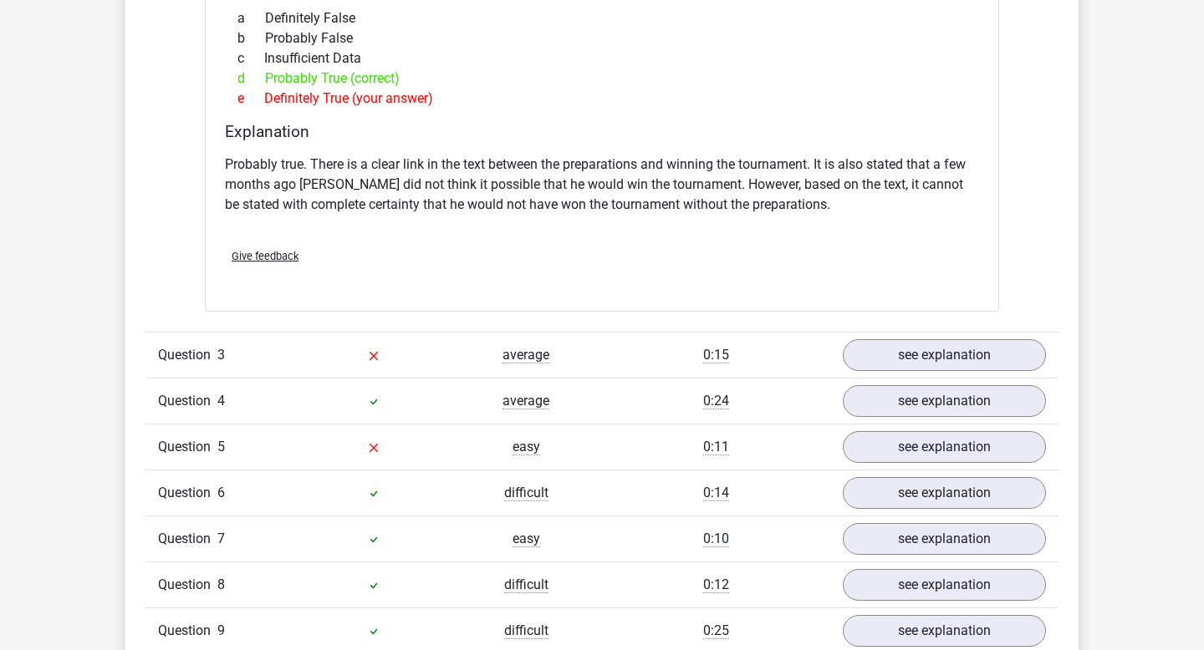
scroll to position [2165, 0]
click at [942, 339] on link "see explanation" at bounding box center [944, 354] width 233 height 37
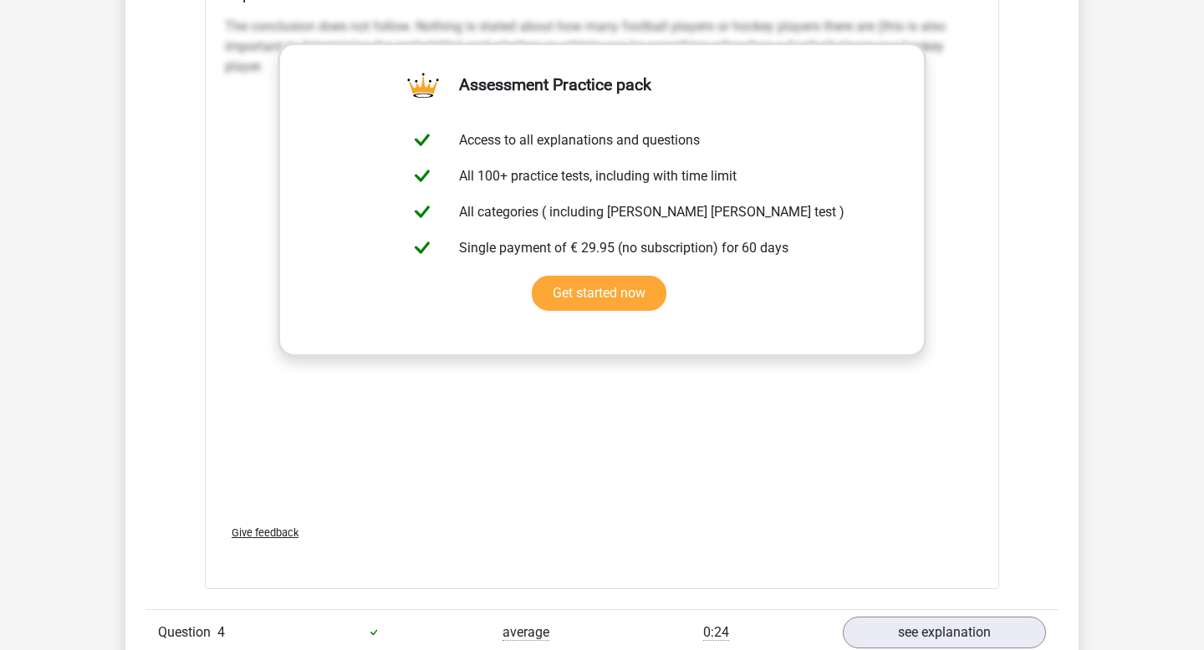
scroll to position [2968, 0]
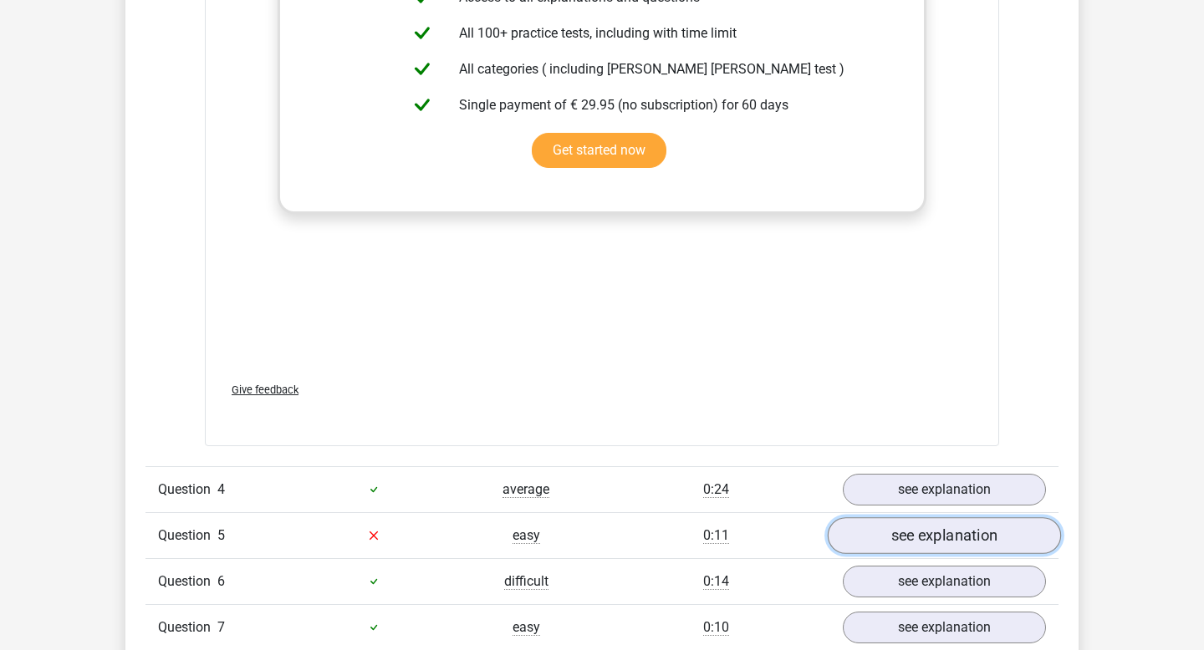
click at [903, 529] on link "see explanation" at bounding box center [944, 535] width 233 height 37
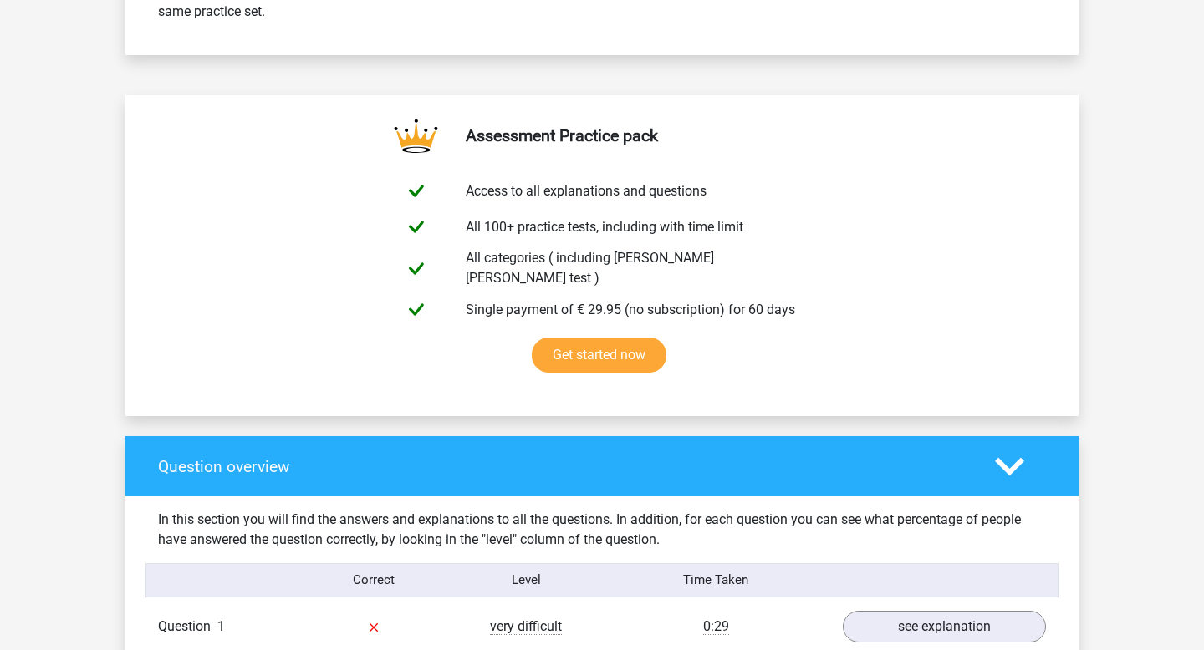
scroll to position [0, 0]
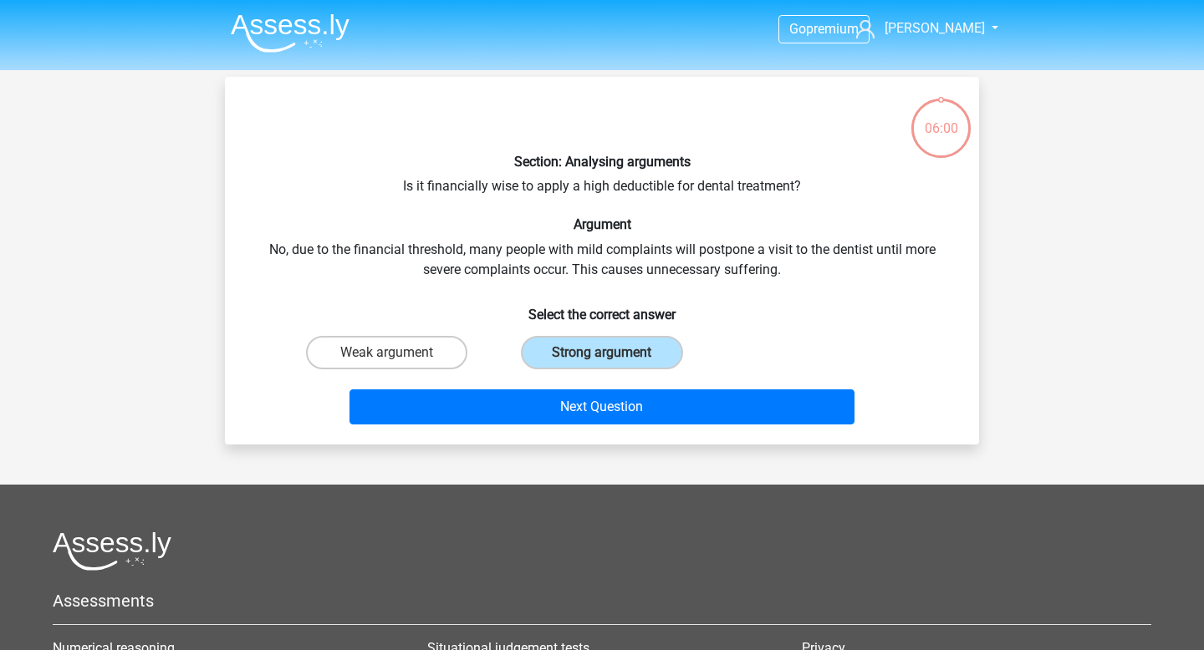
scroll to position [18, 0]
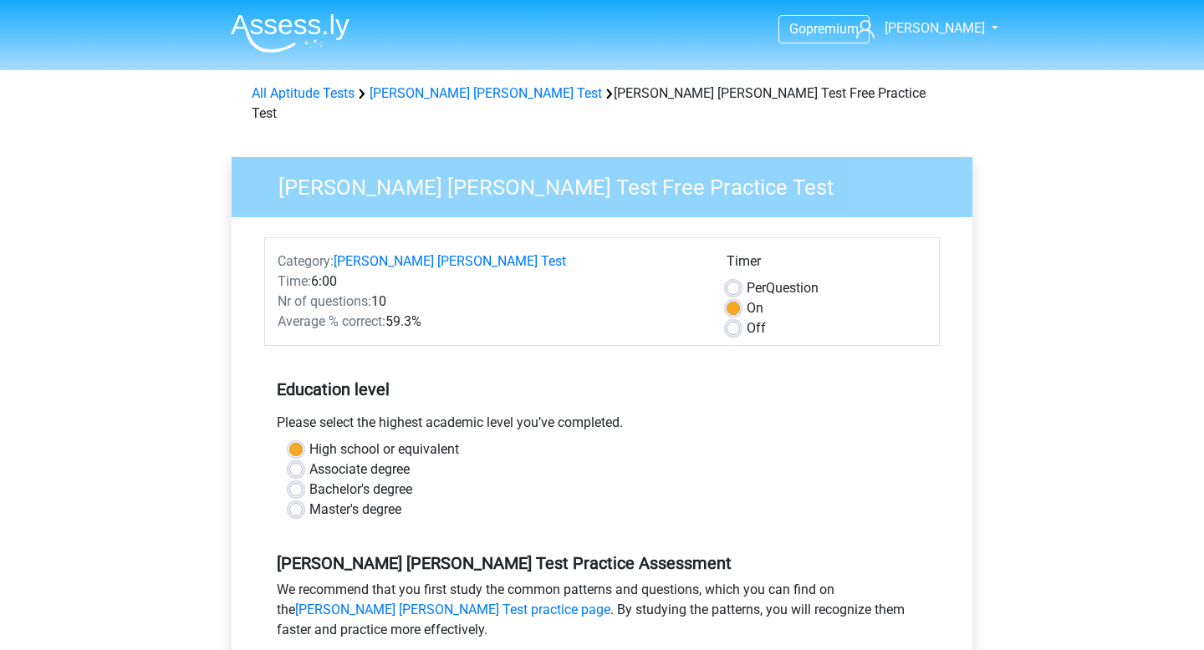
scroll to position [302, 0]
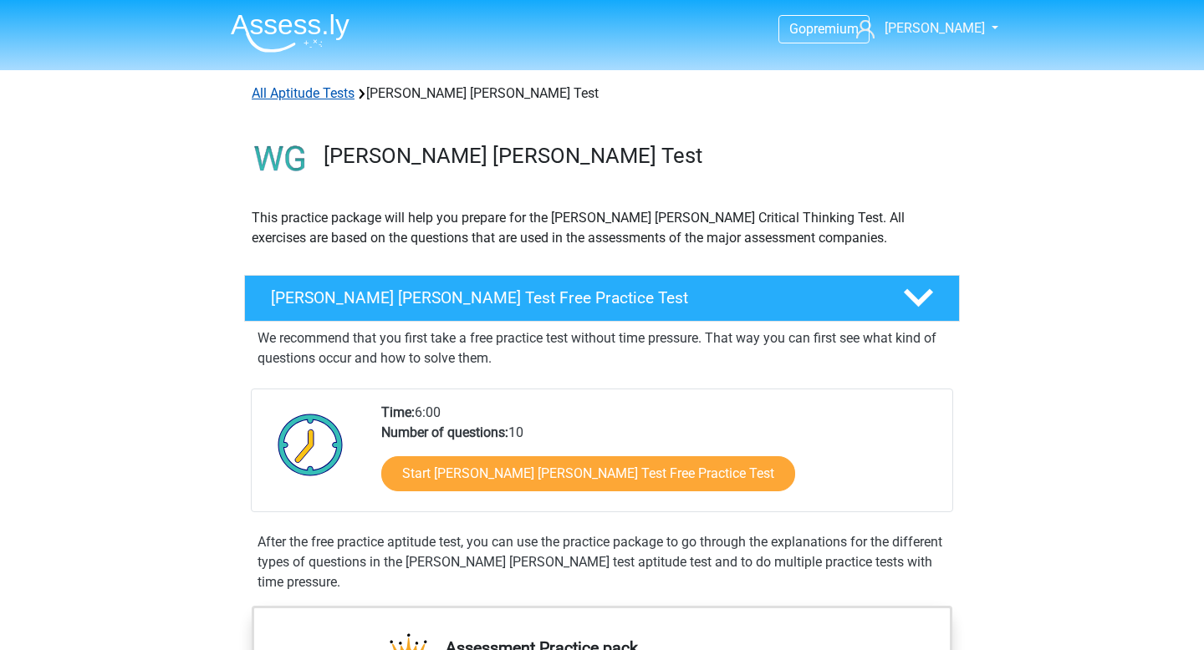
click at [308, 93] on link "All Aptitude Tests" at bounding box center [303, 93] width 103 height 16
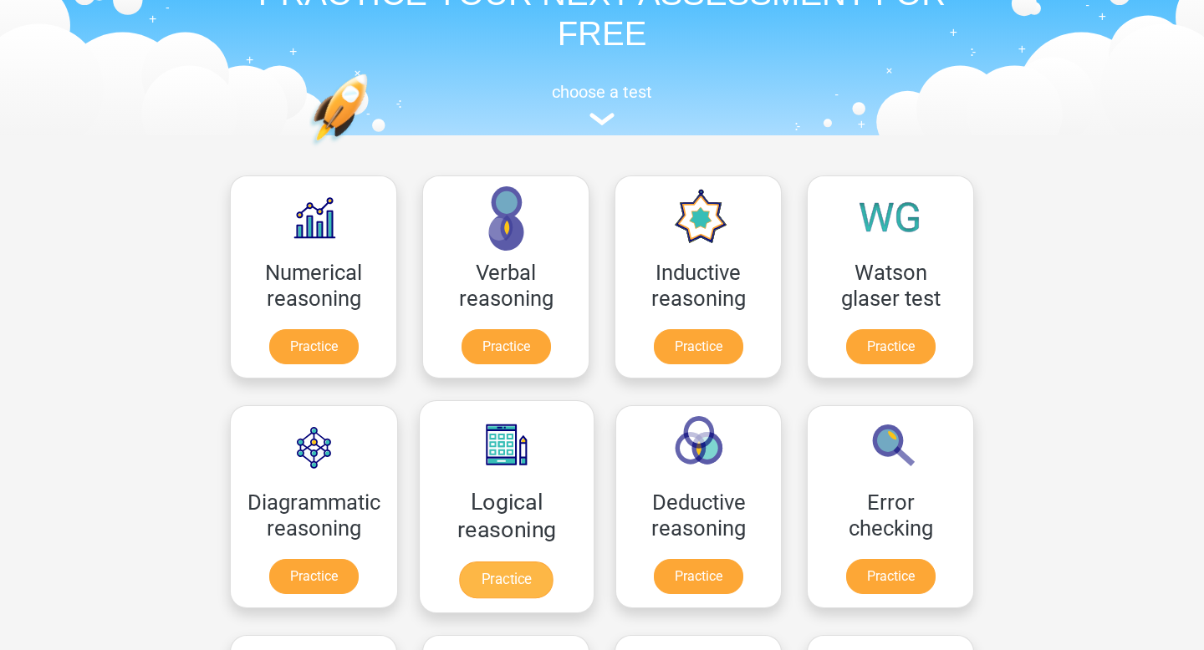
scroll to position [96, 0]
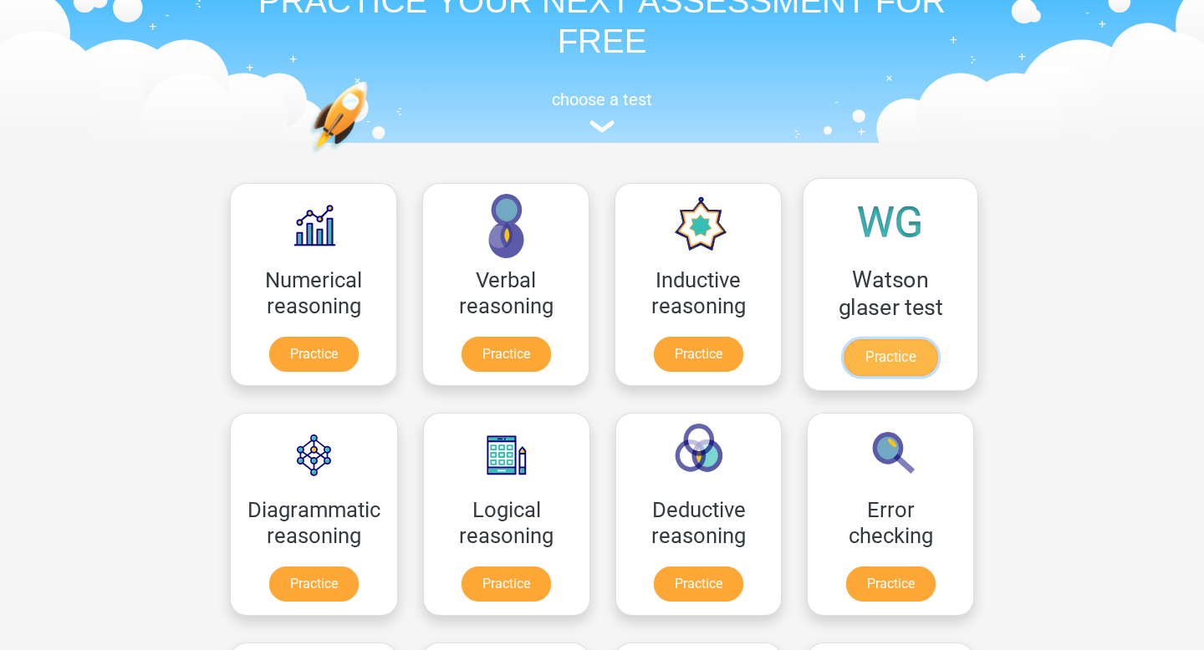
click at [903, 345] on link "Practice" at bounding box center [891, 357] width 94 height 37
